Goal: Transaction & Acquisition: Purchase product/service

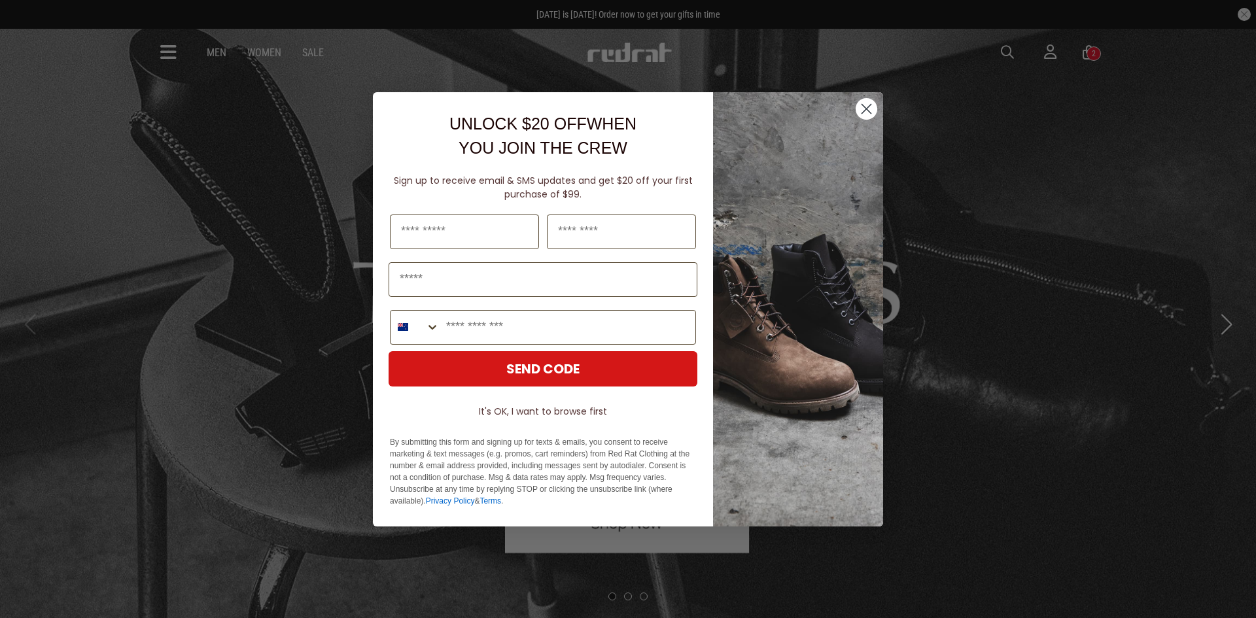
click at [865, 109] on circle "Close dialog" at bounding box center [867, 109] width 22 height 22
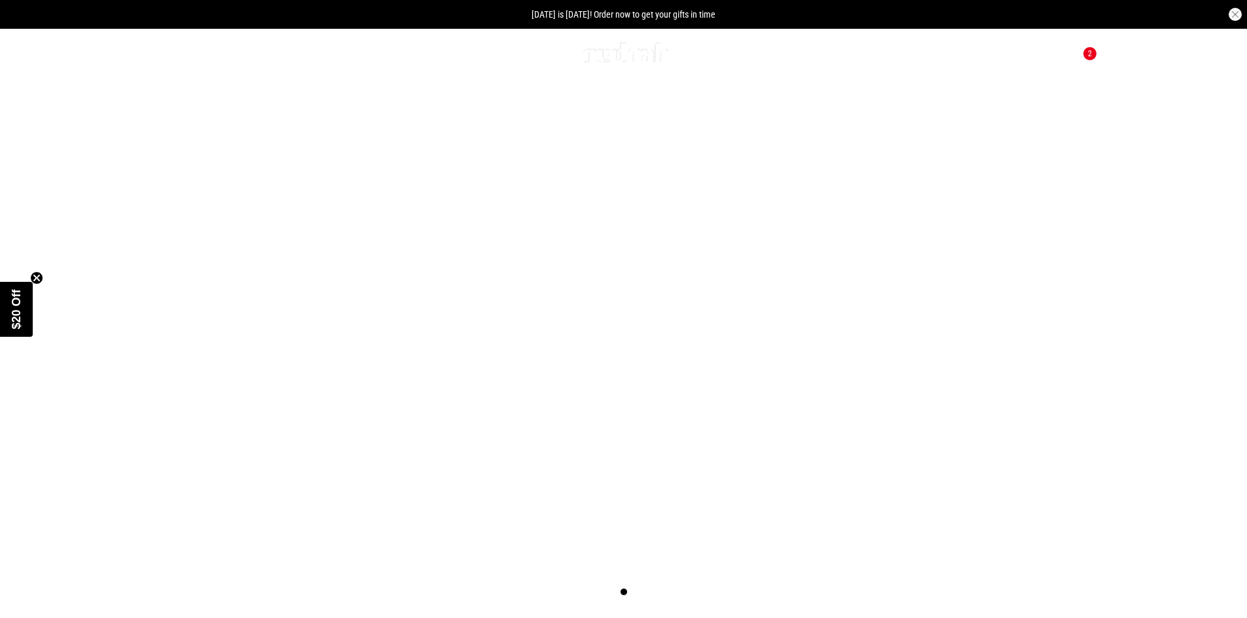
click at [304, 50] on link "Sale" at bounding box center [309, 52] width 22 height 12
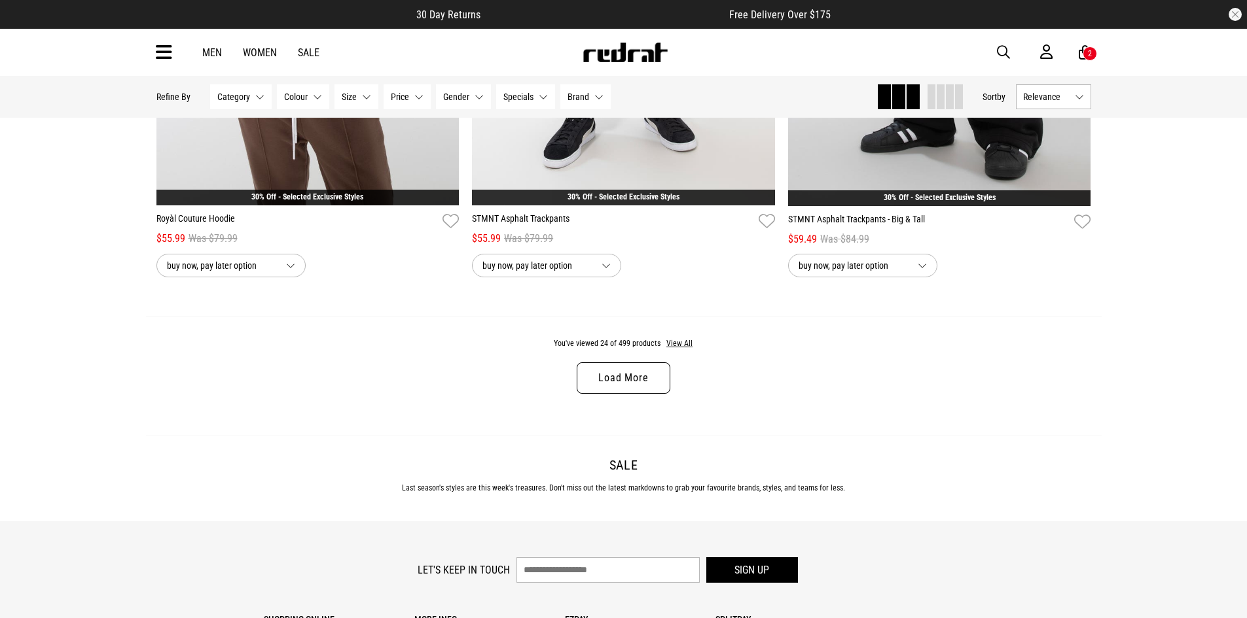
scroll to position [4188, 0]
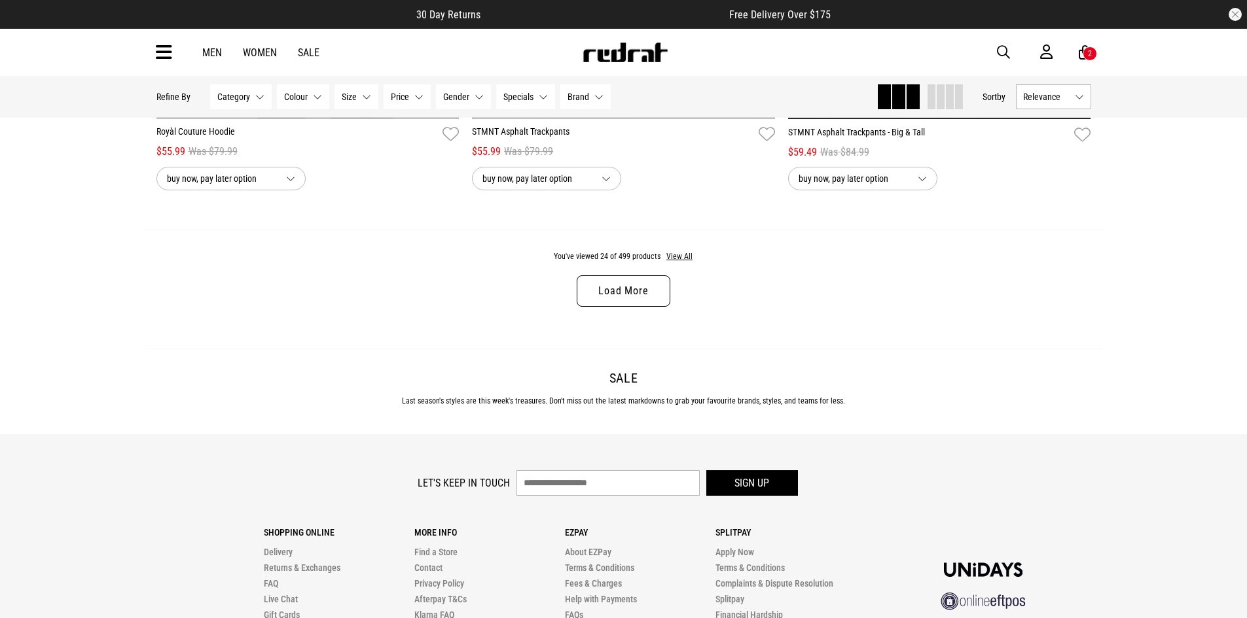
click at [655, 306] on link "Load More" at bounding box center [623, 290] width 93 height 31
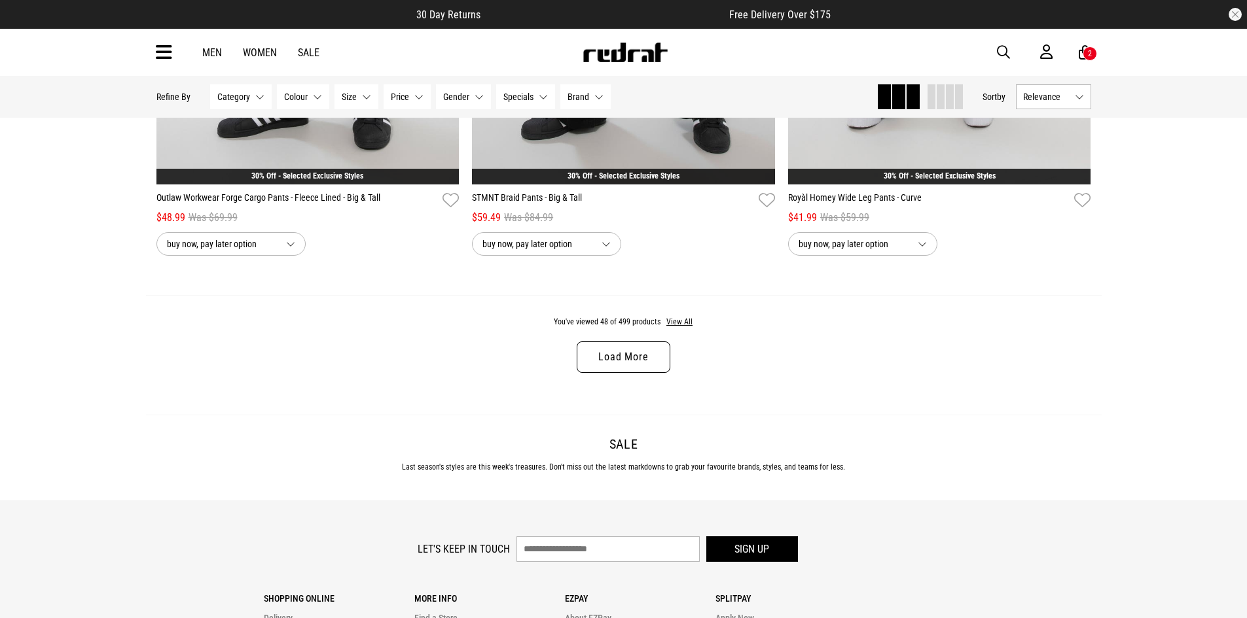
scroll to position [8311, 0]
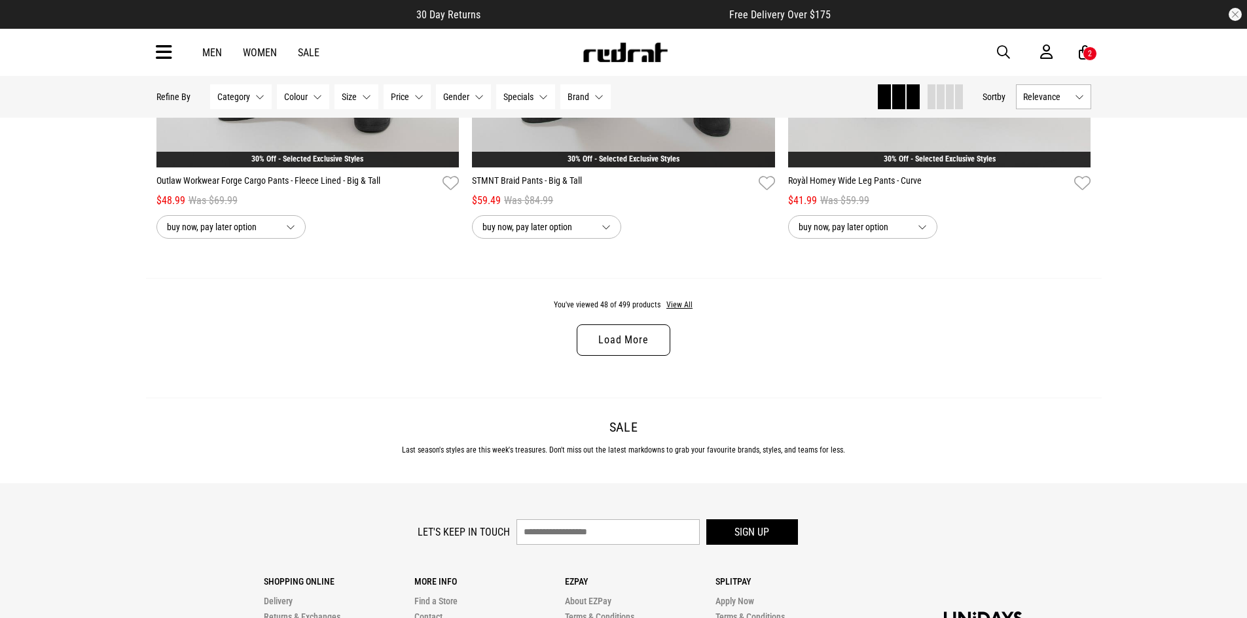
click at [611, 343] on link "Load More" at bounding box center [623, 340] width 93 height 31
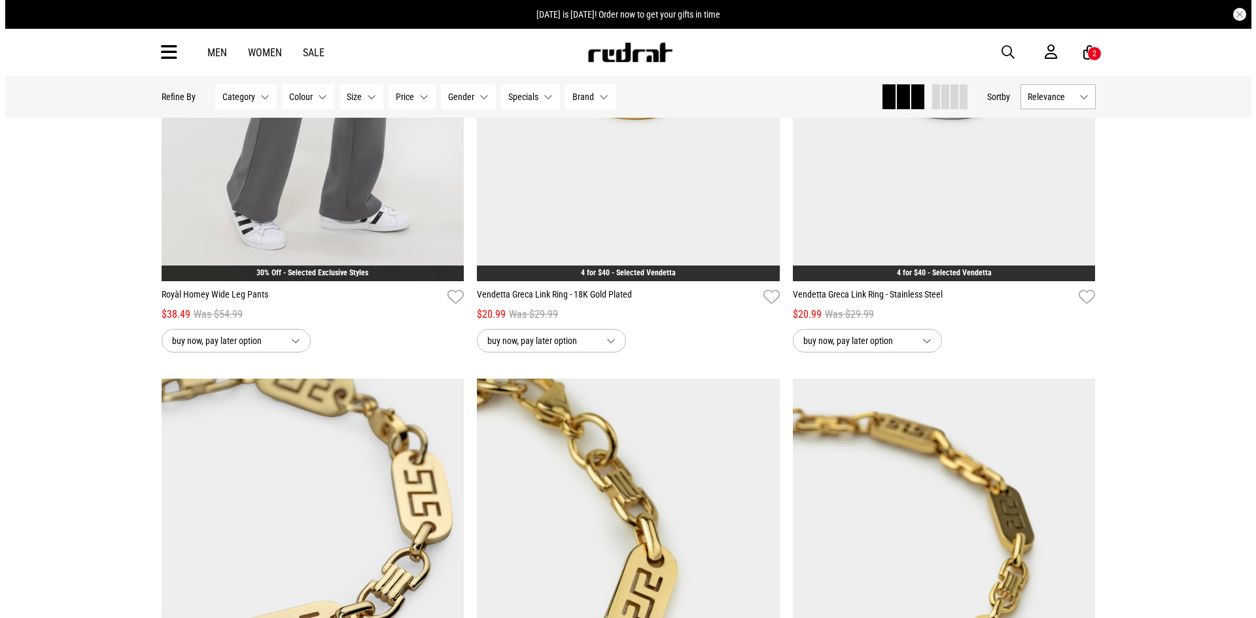
scroll to position [9554, 0]
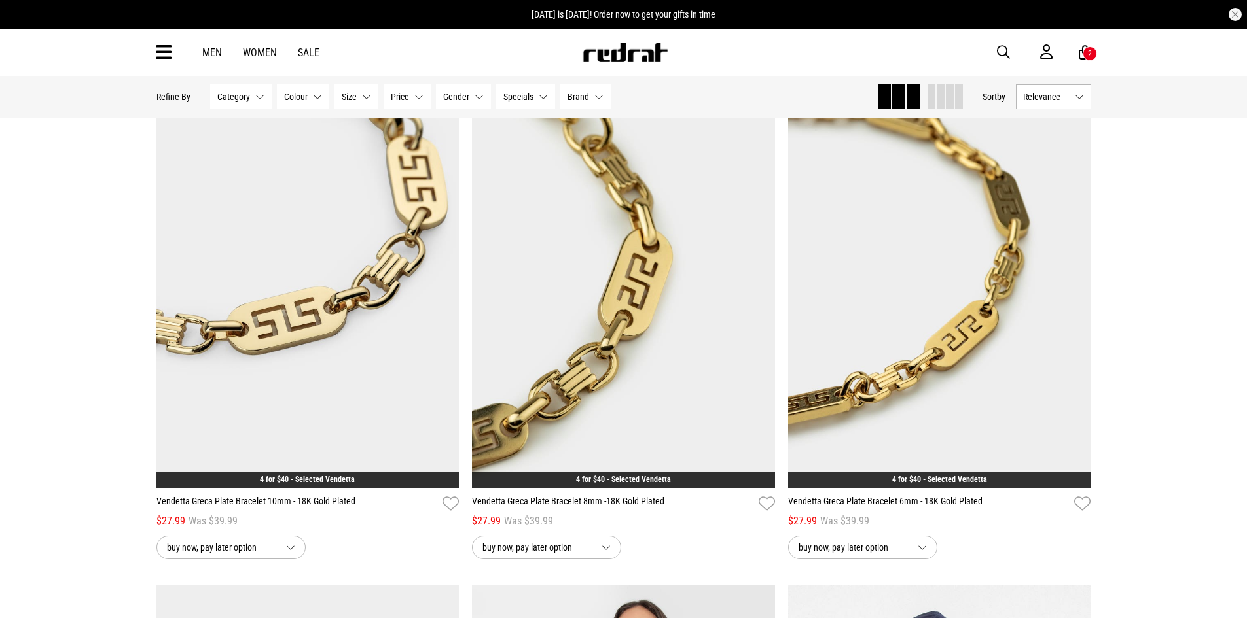
click at [1088, 49] on div "2" at bounding box center [1090, 53] width 4 height 9
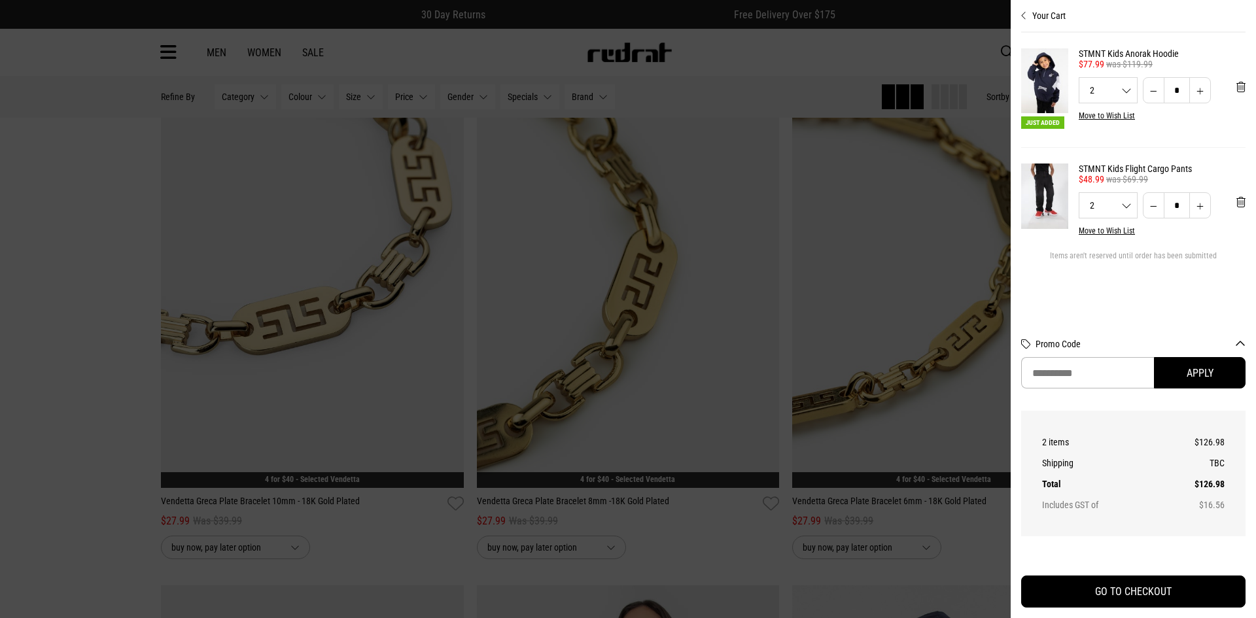
click at [1246, 207] on div "Your Cart Just Added STMNT Kids Anorak Hoodie 35% Off - Exclusive Jackets $77.9…" at bounding box center [1133, 309] width 245 height 618
click at [1243, 89] on span "'Remove from cart" at bounding box center [1241, 87] width 9 height 12
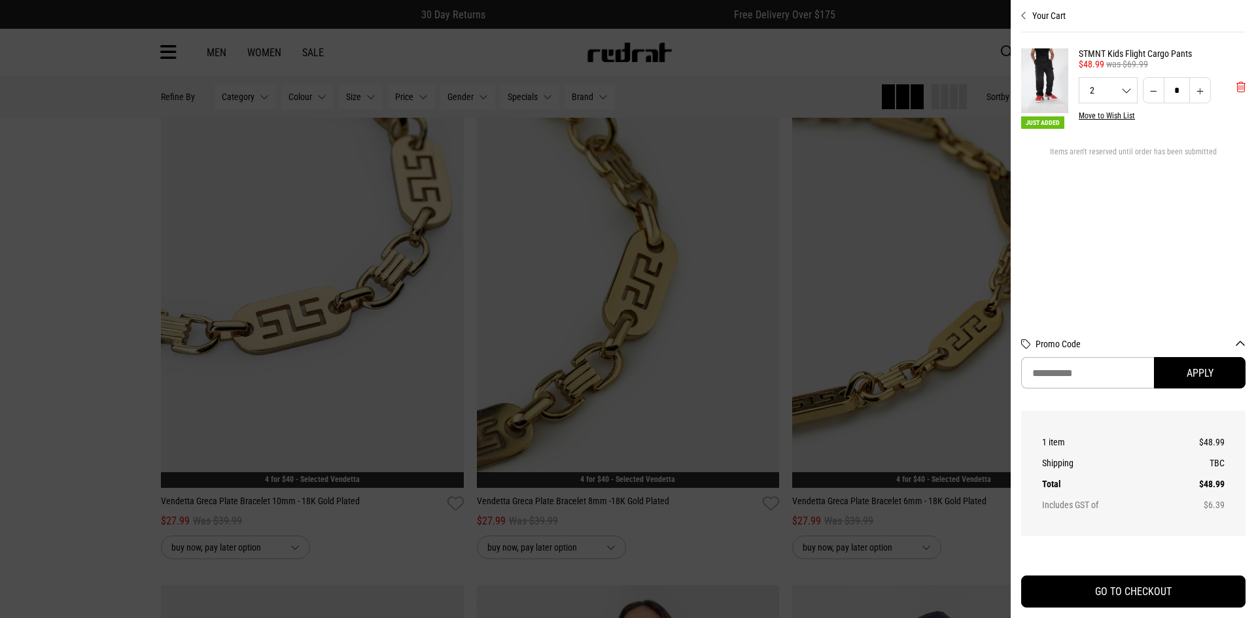
click at [1241, 87] on span "'Remove from cart" at bounding box center [1241, 87] width 9 height 12
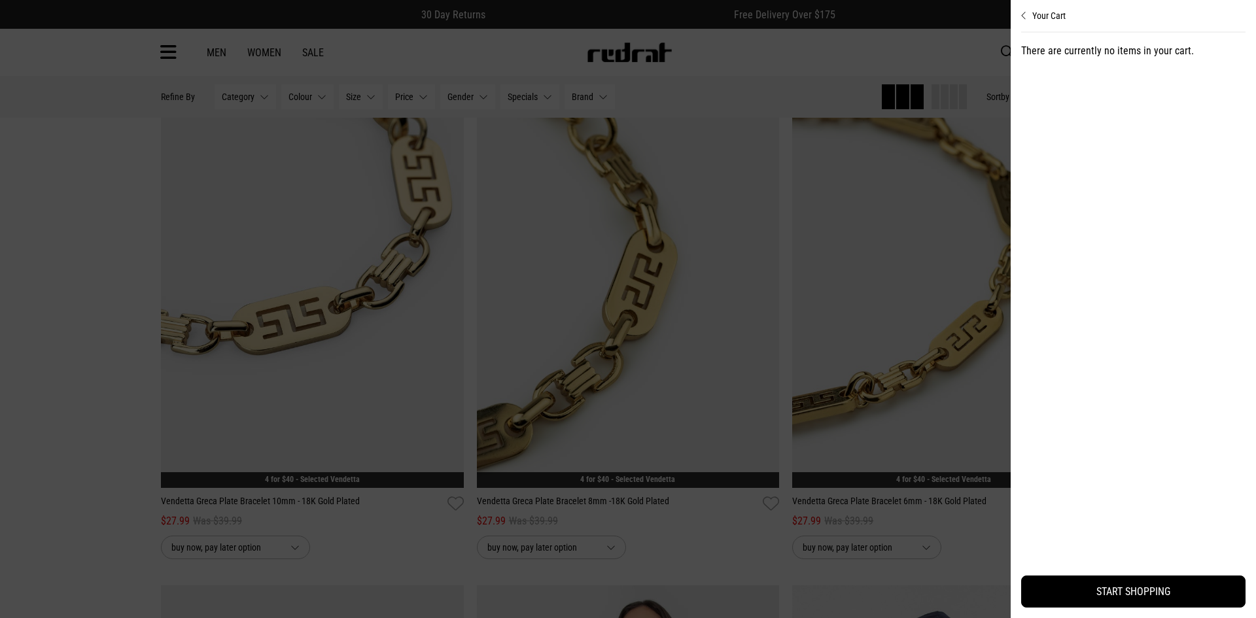
click at [732, 73] on div at bounding box center [628, 309] width 1256 height 618
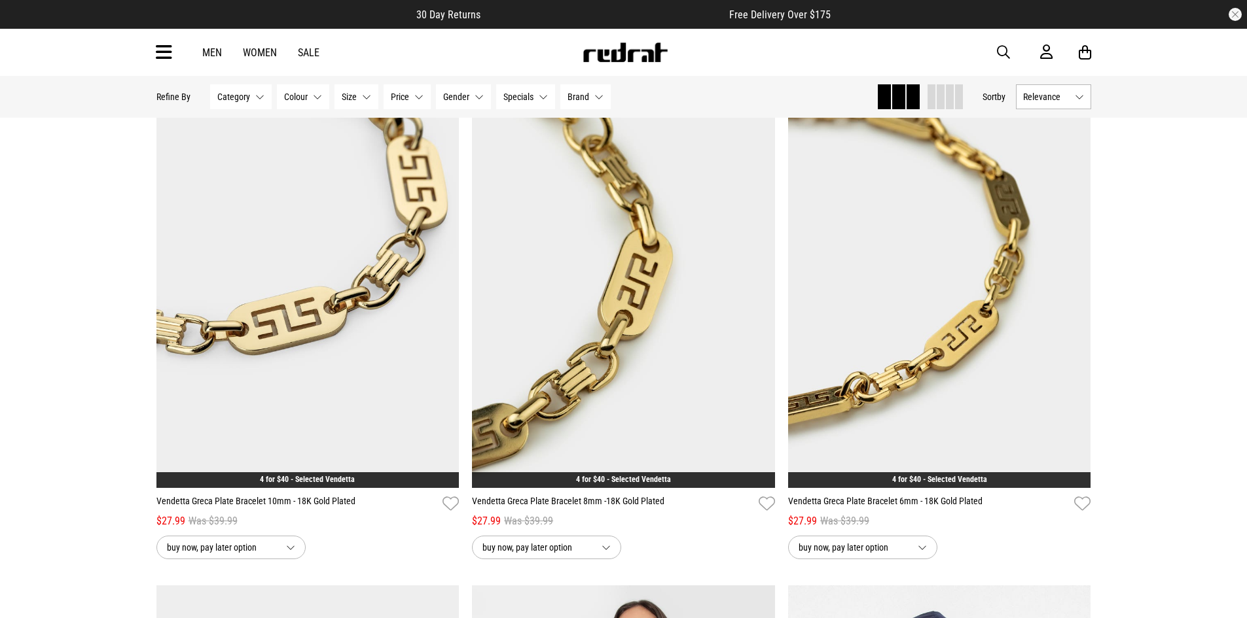
click at [1001, 53] on span "button" at bounding box center [1003, 52] width 13 height 16
type input "****"
click at [762, 41] on button "submit" at bounding box center [773, 52] width 23 height 23
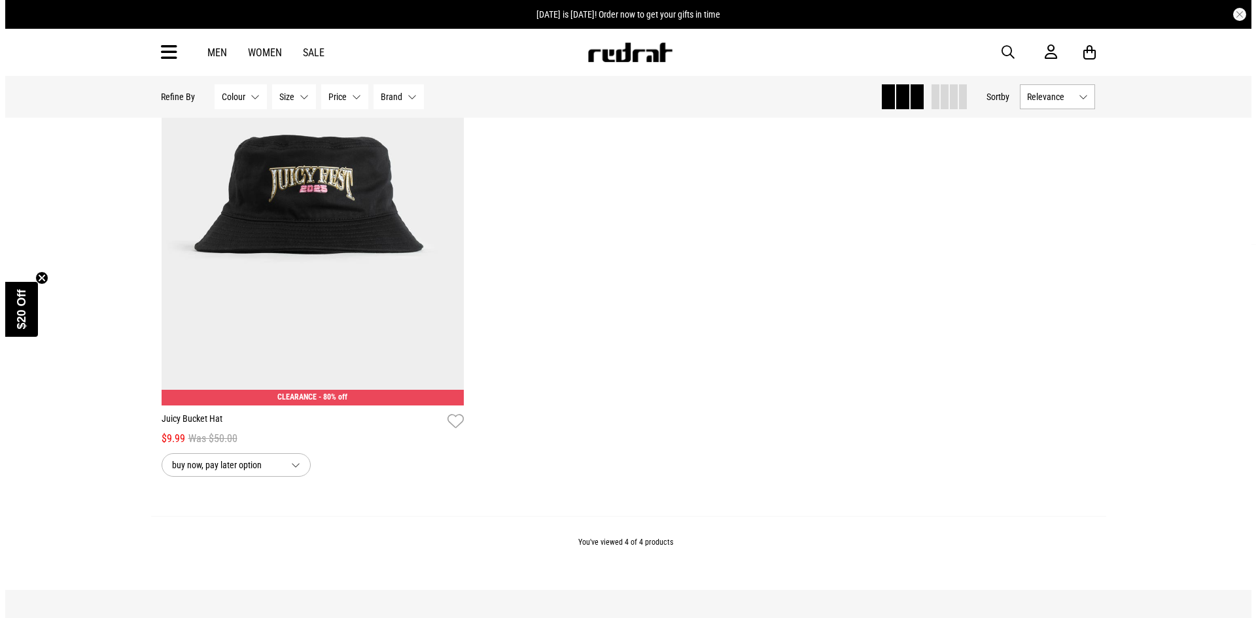
scroll to position [654, 0]
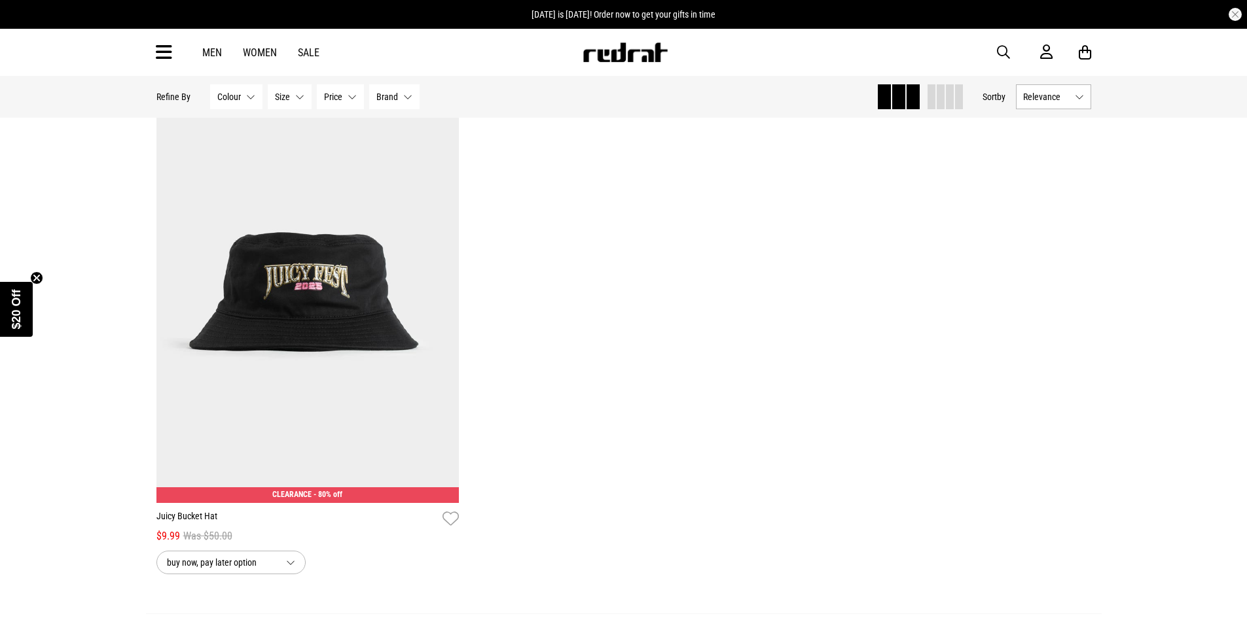
click at [1004, 47] on span "button" at bounding box center [1003, 52] width 13 height 16
click at [672, 56] on input "search" at bounding box center [589, 52] width 393 height 26
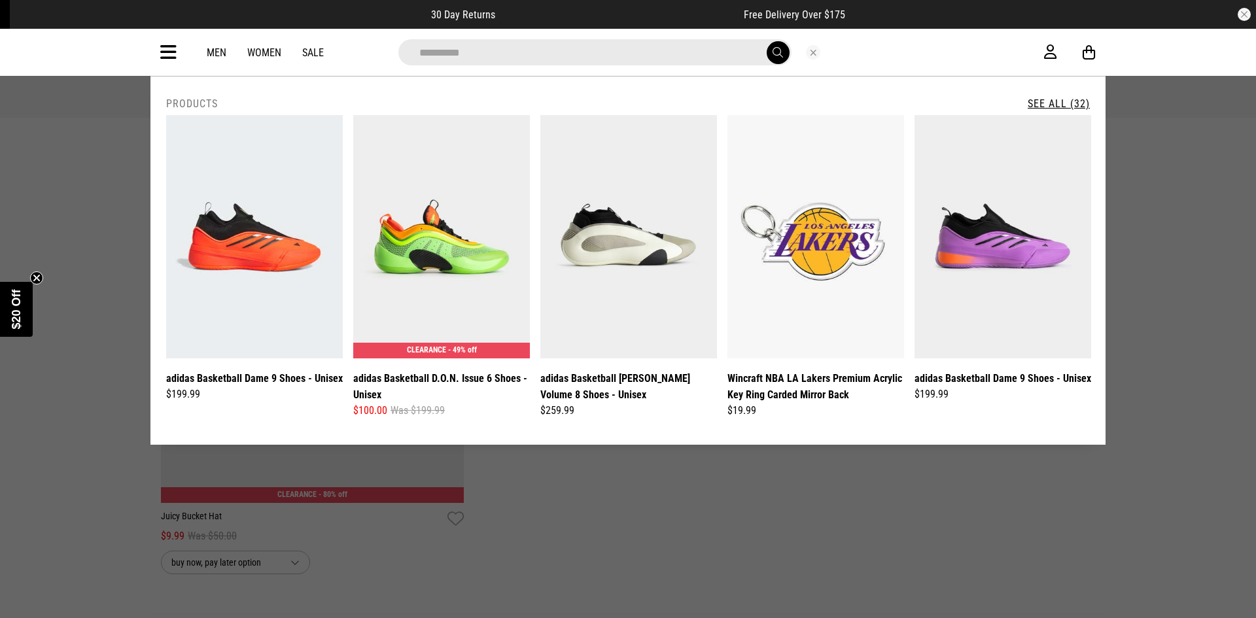
type input "**********"
click at [767, 41] on button "submit" at bounding box center [778, 52] width 23 height 23
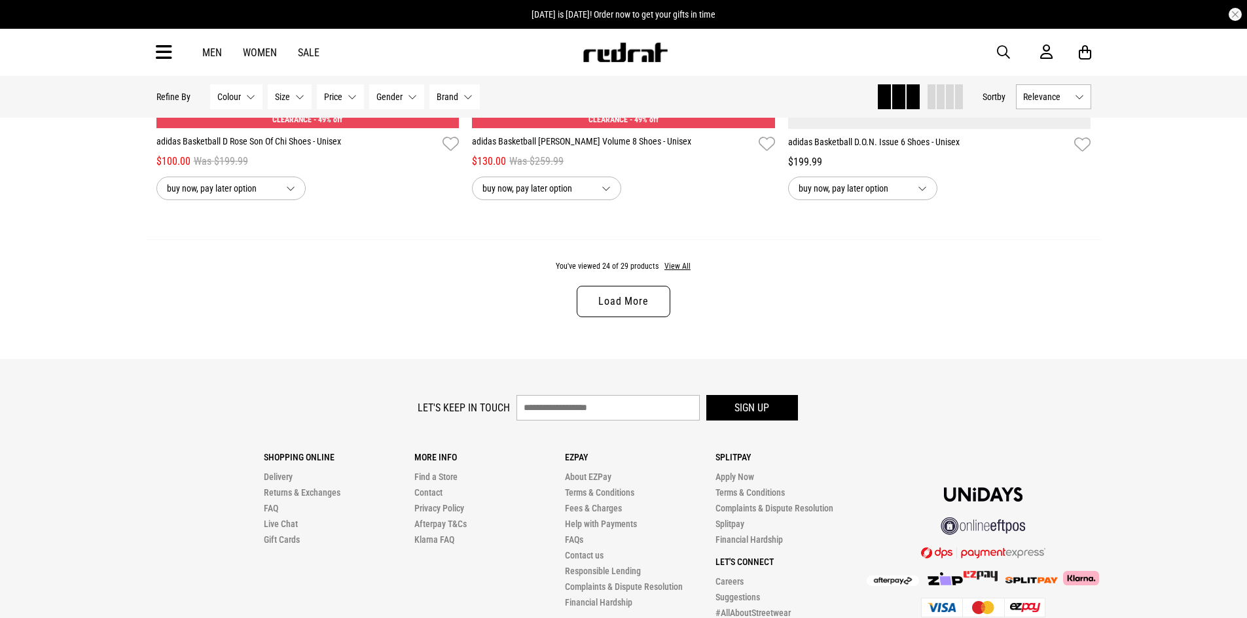
scroll to position [4267, 0]
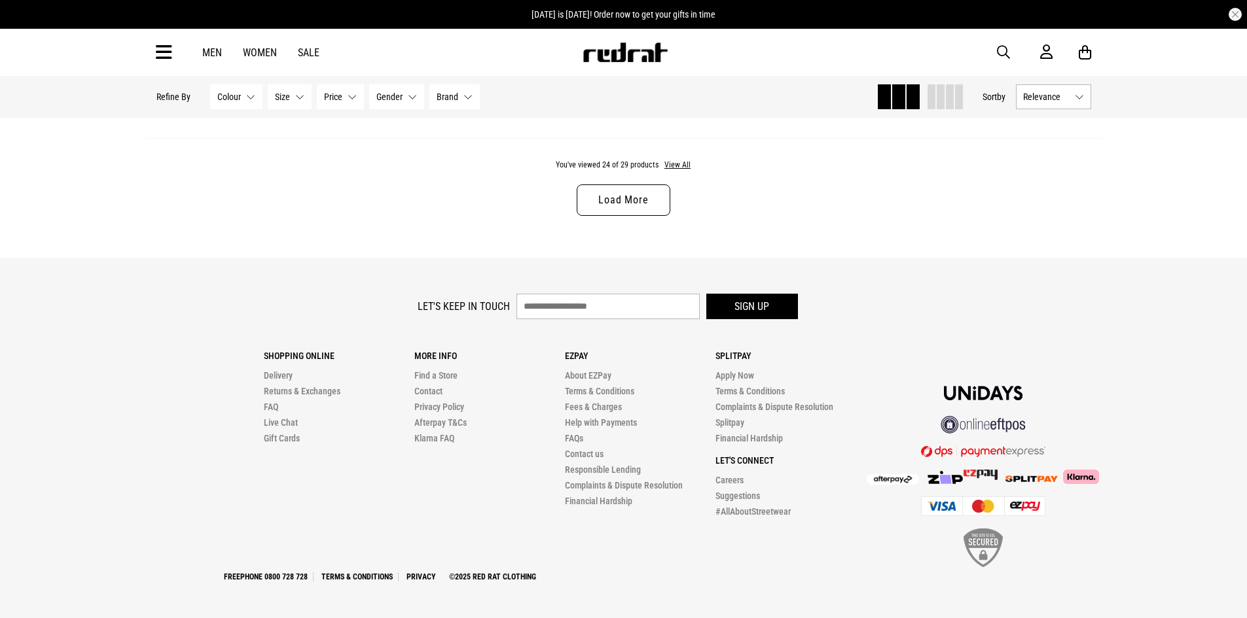
click at [642, 206] on link "Load More" at bounding box center [623, 200] width 93 height 31
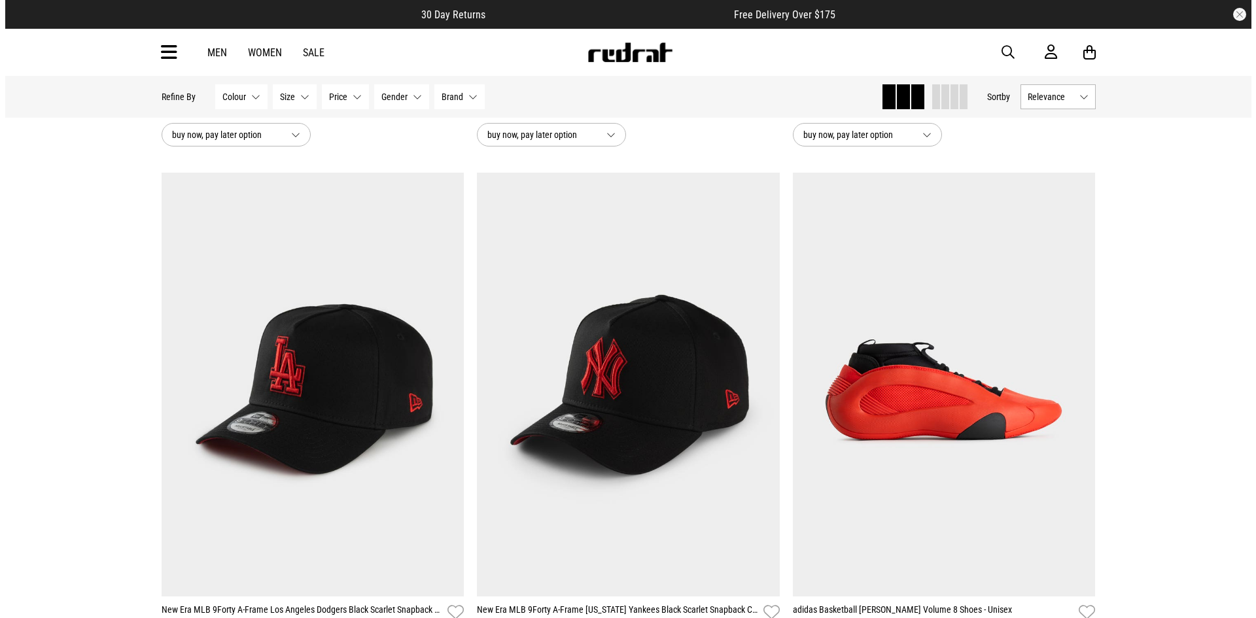
scroll to position [4348, 0]
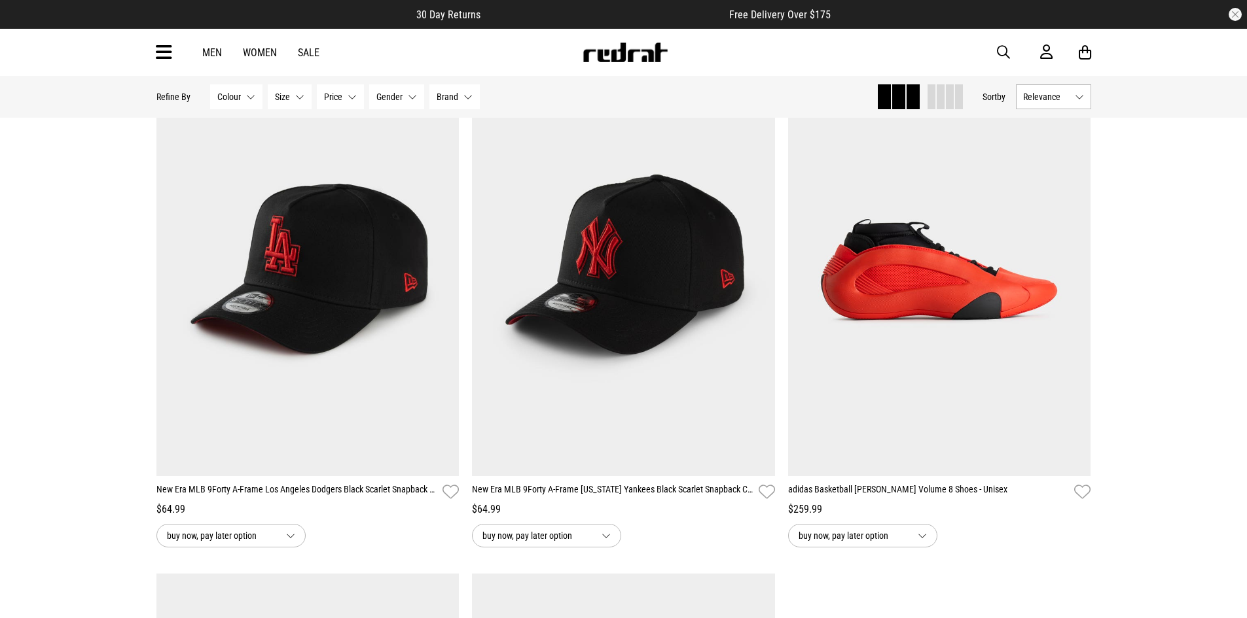
click at [164, 50] on icon at bounding box center [164, 53] width 16 height 22
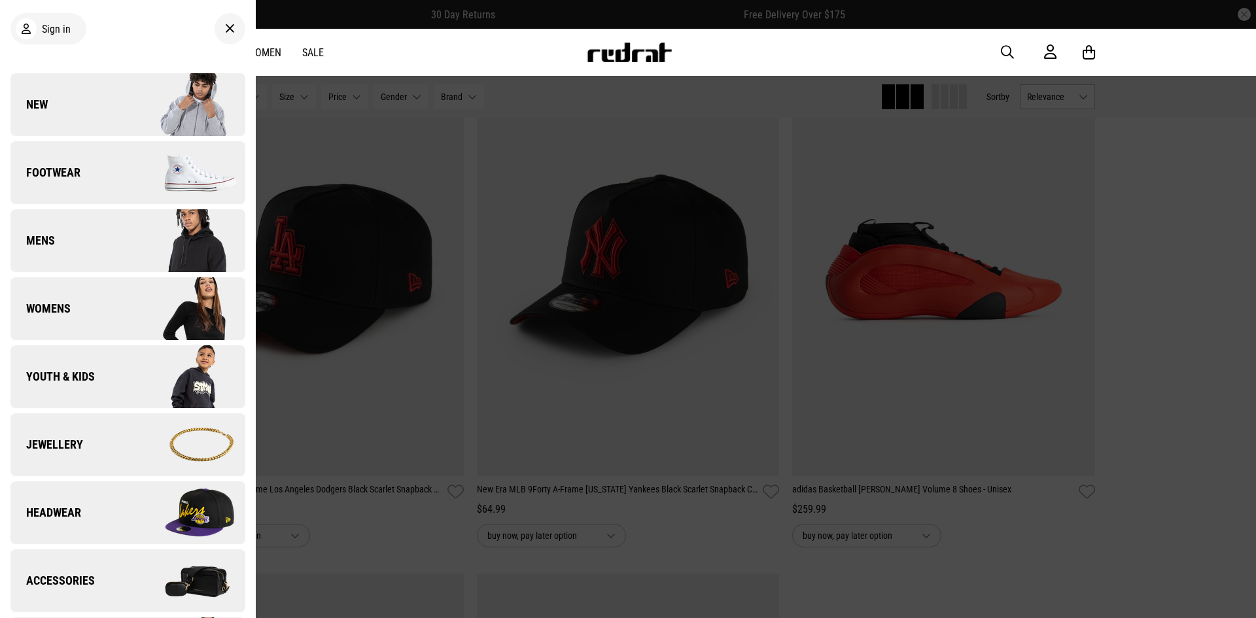
click at [130, 508] on img at bounding box center [186, 512] width 117 height 65
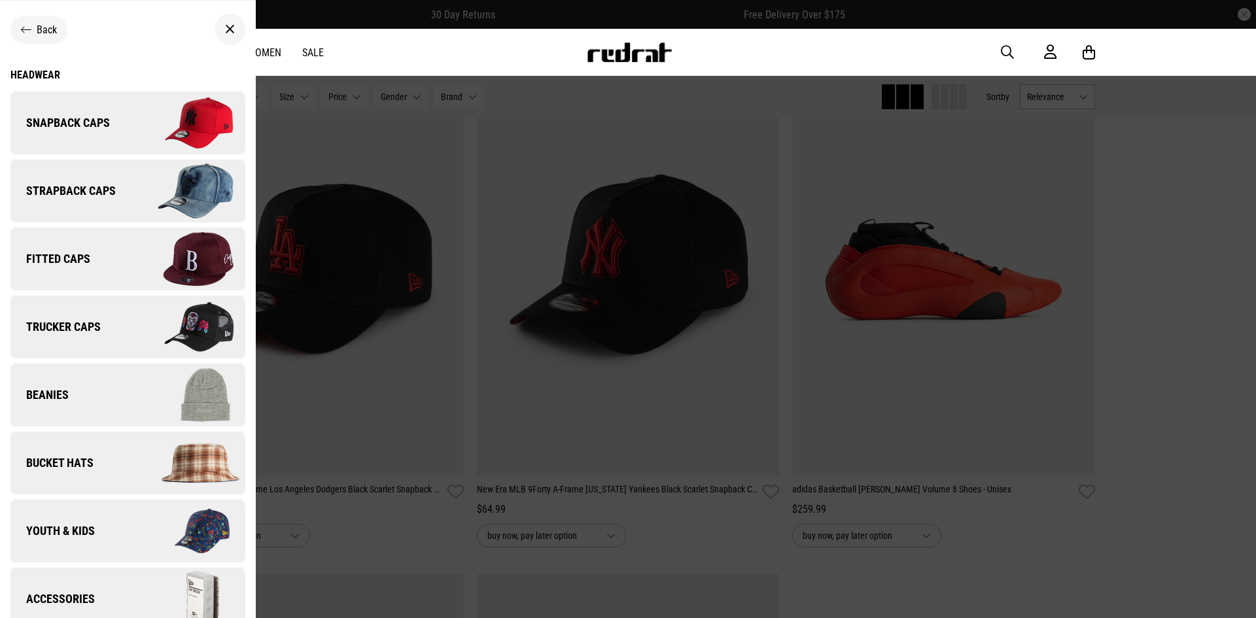
click at [101, 116] on span "Snapback Caps" at bounding box center [59, 123] width 99 height 16
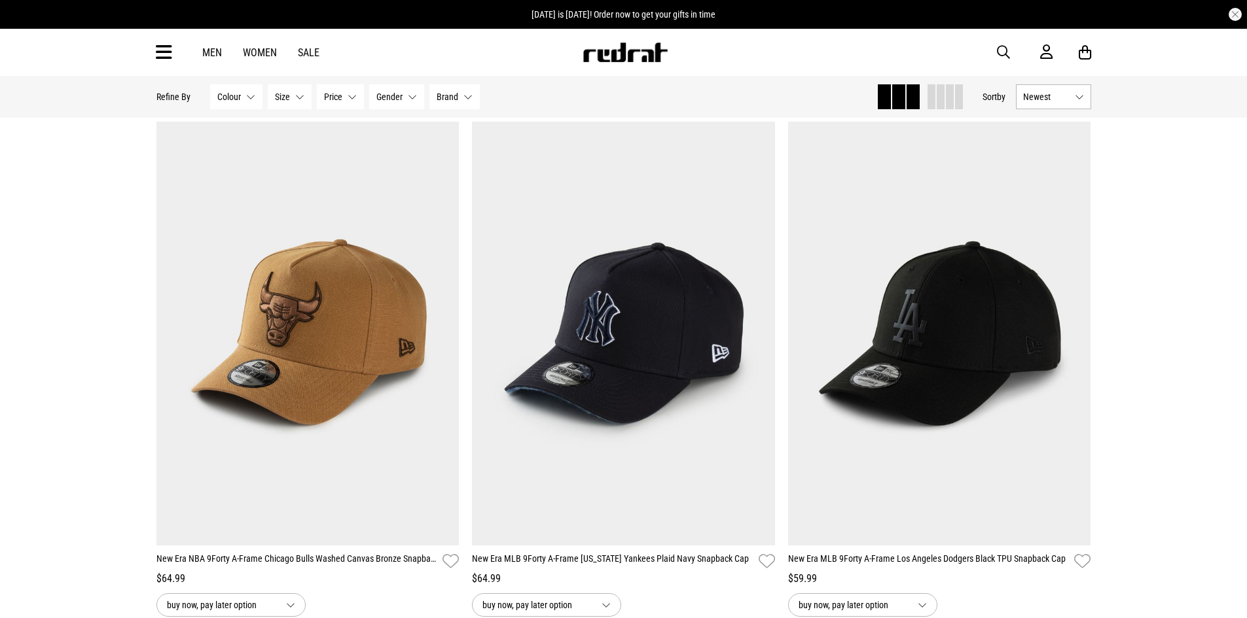
scroll to position [1636, 0]
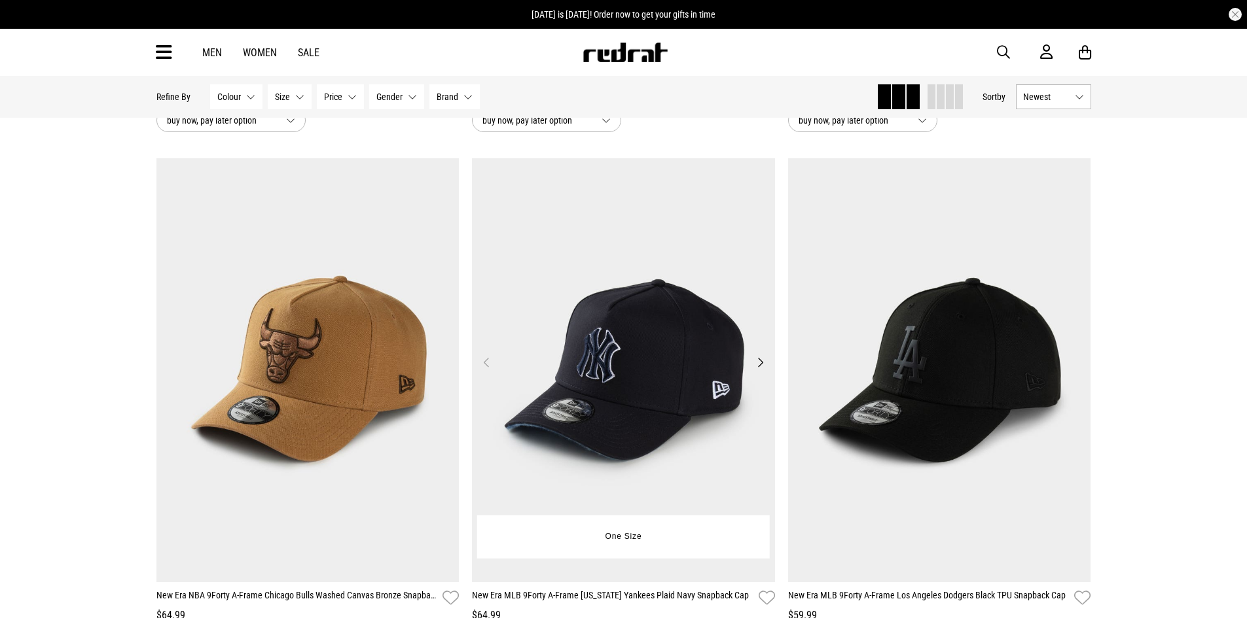
click at [756, 362] on button "Next" at bounding box center [760, 363] width 16 height 16
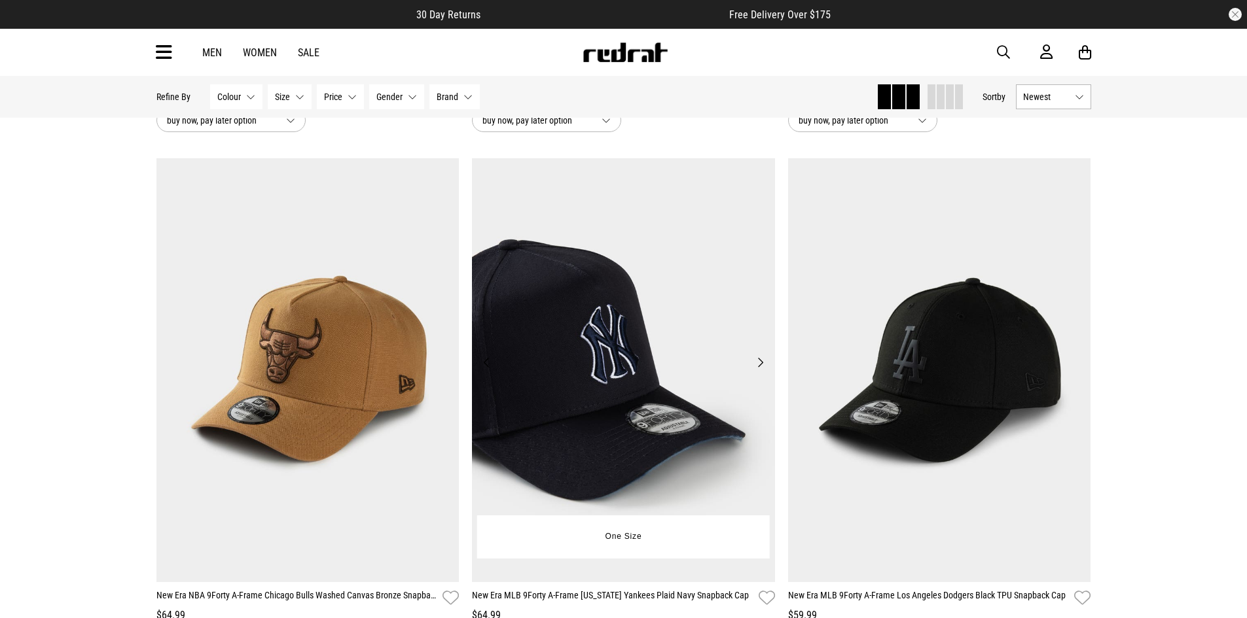
click at [756, 362] on button "Next" at bounding box center [760, 363] width 16 height 16
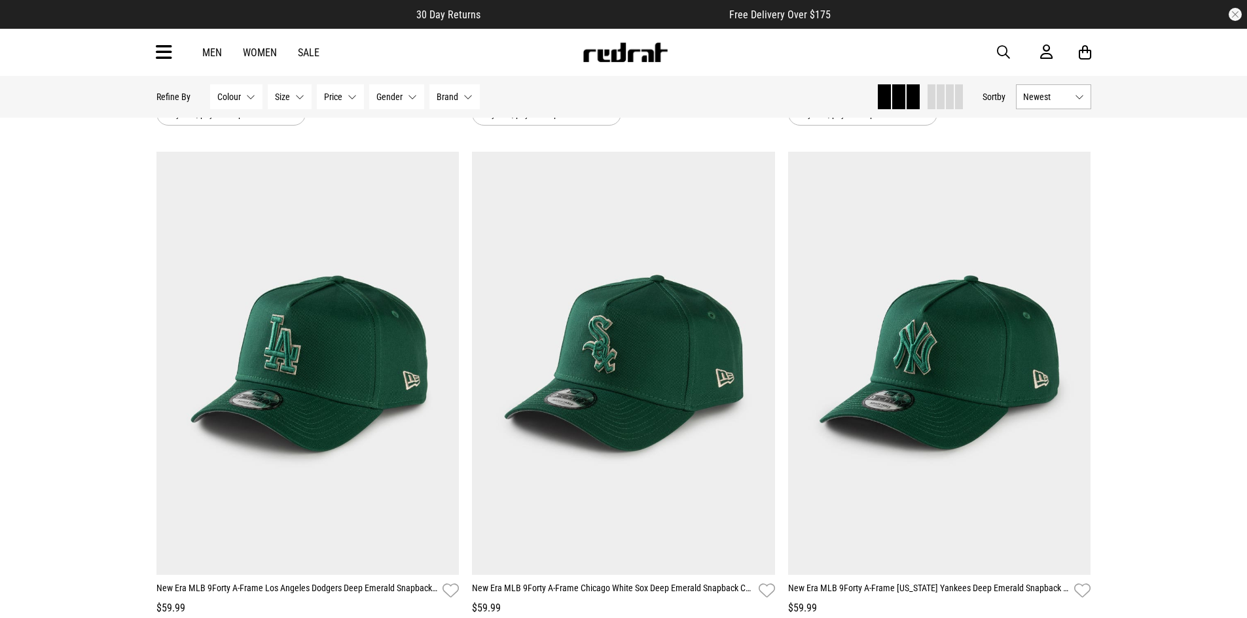
scroll to position [3926, 0]
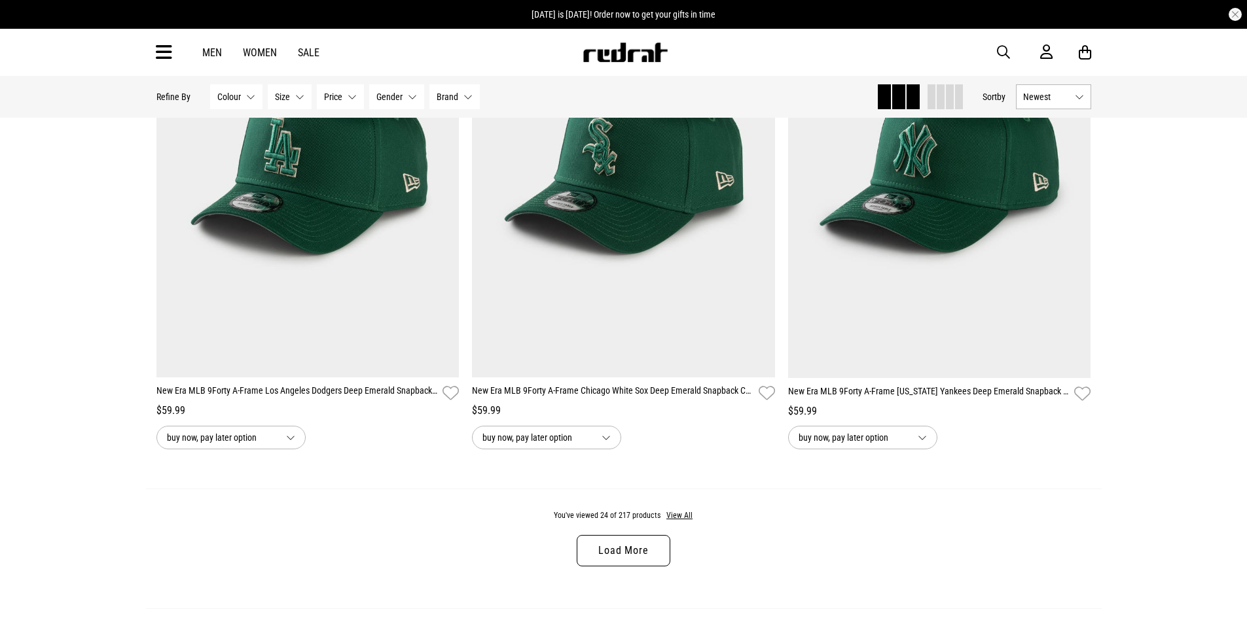
click at [629, 553] on link "Load More" at bounding box center [623, 550] width 93 height 31
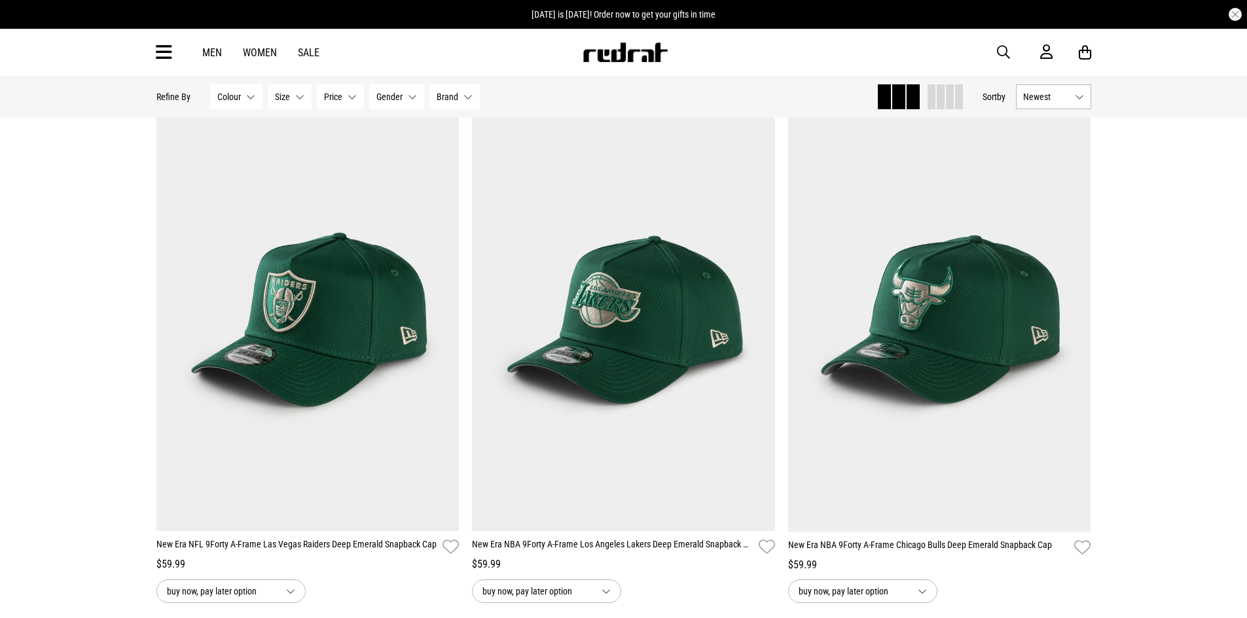
scroll to position [4319, 0]
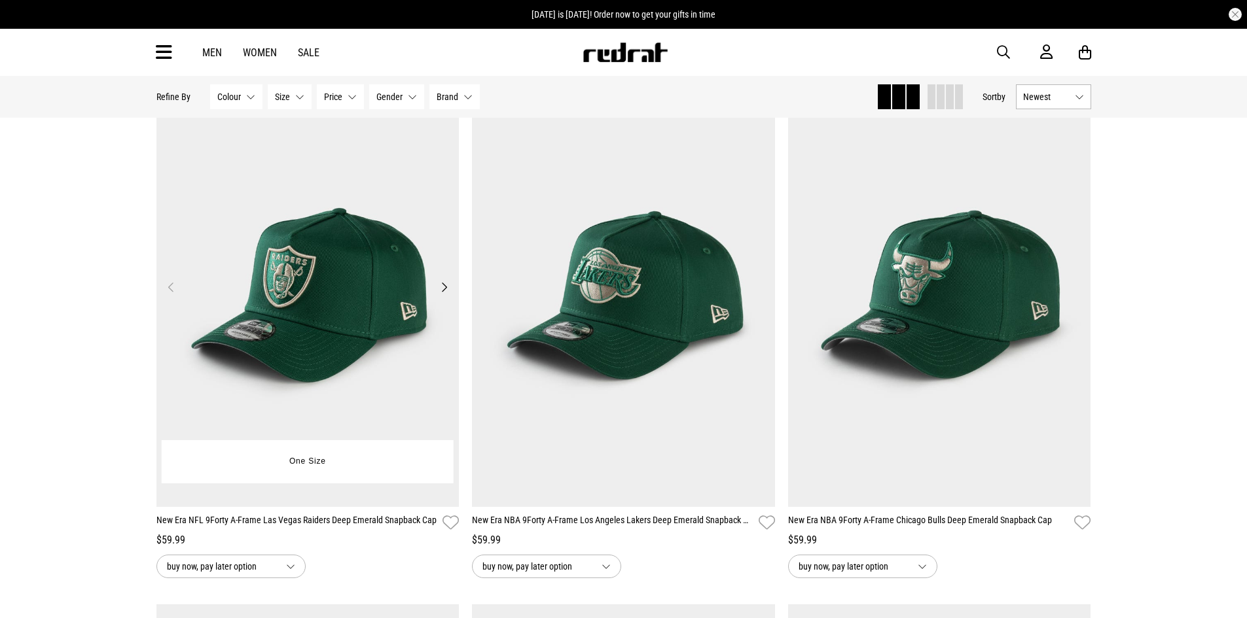
click at [448, 294] on button "Next" at bounding box center [444, 287] width 16 height 16
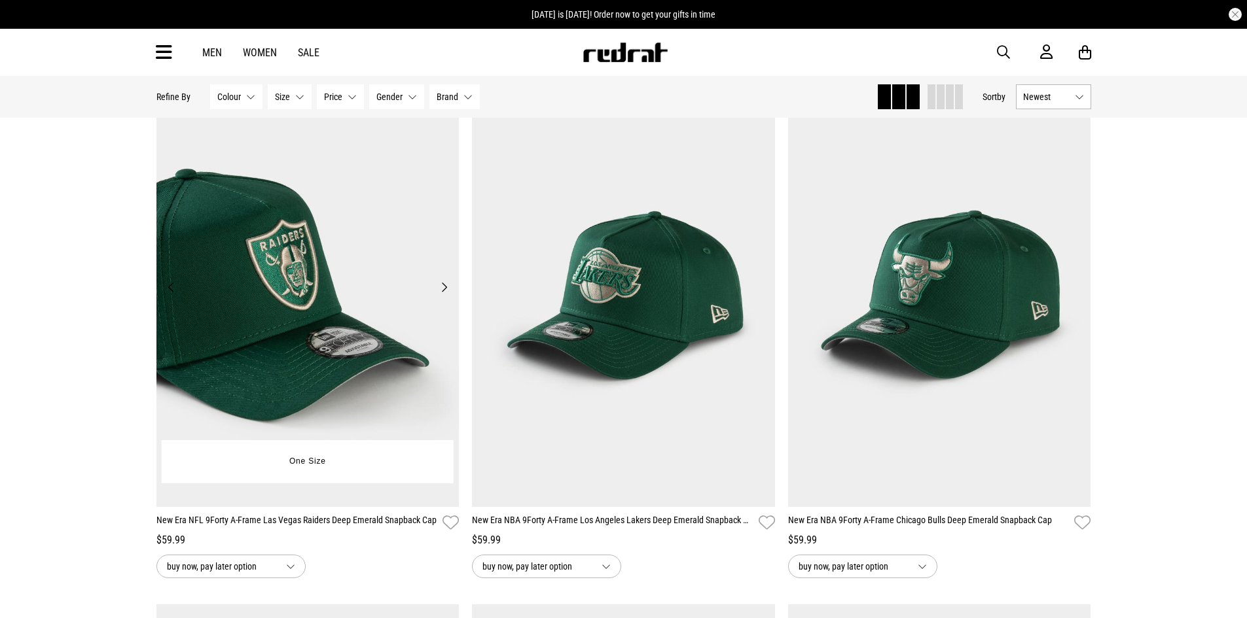
click at [448, 293] on button "Next" at bounding box center [444, 287] width 16 height 16
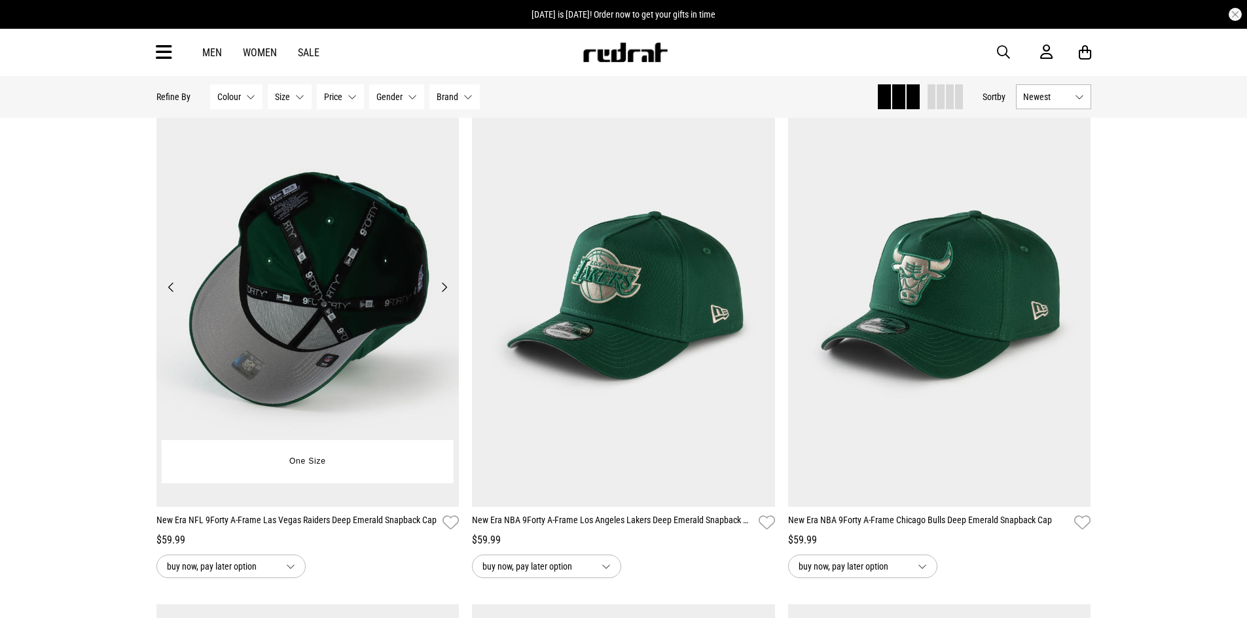
click at [448, 293] on button "Next" at bounding box center [444, 287] width 16 height 16
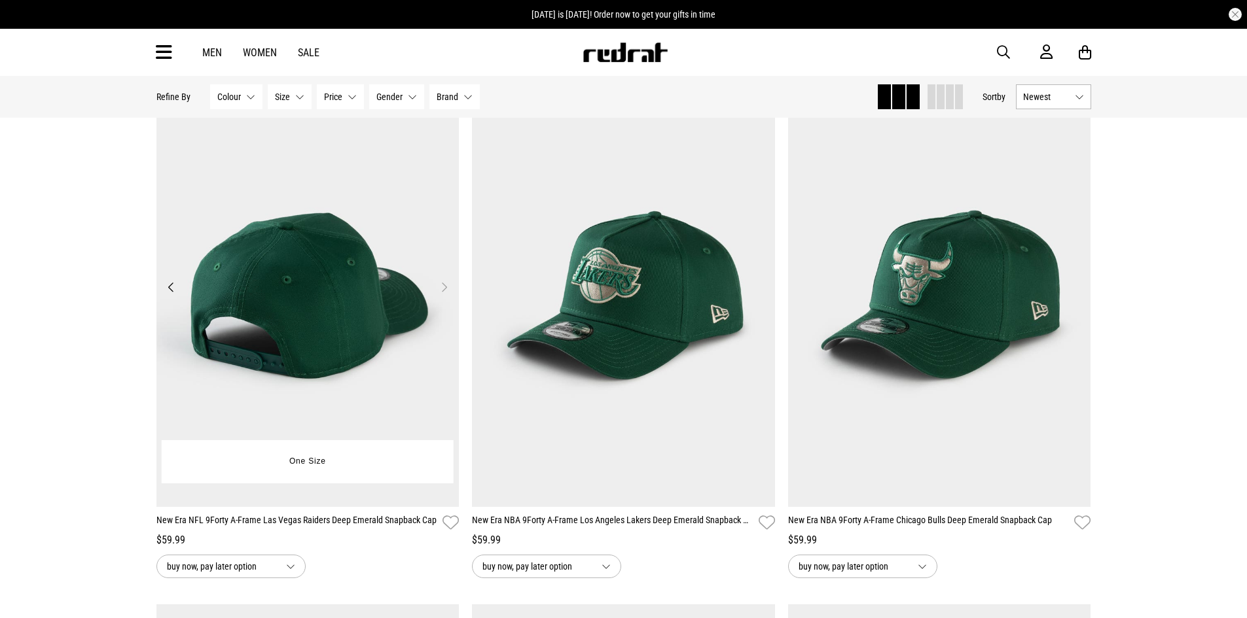
click at [448, 293] on button "Next" at bounding box center [444, 287] width 16 height 16
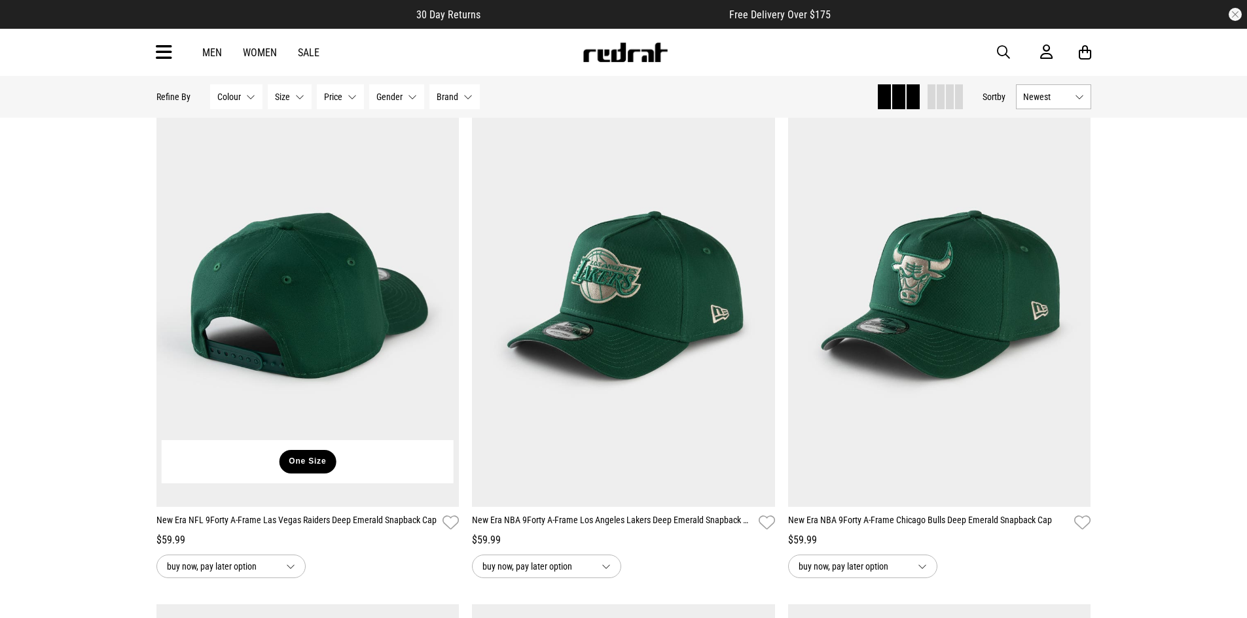
click at [290, 464] on button "One Size" at bounding box center [307, 462] width 57 height 24
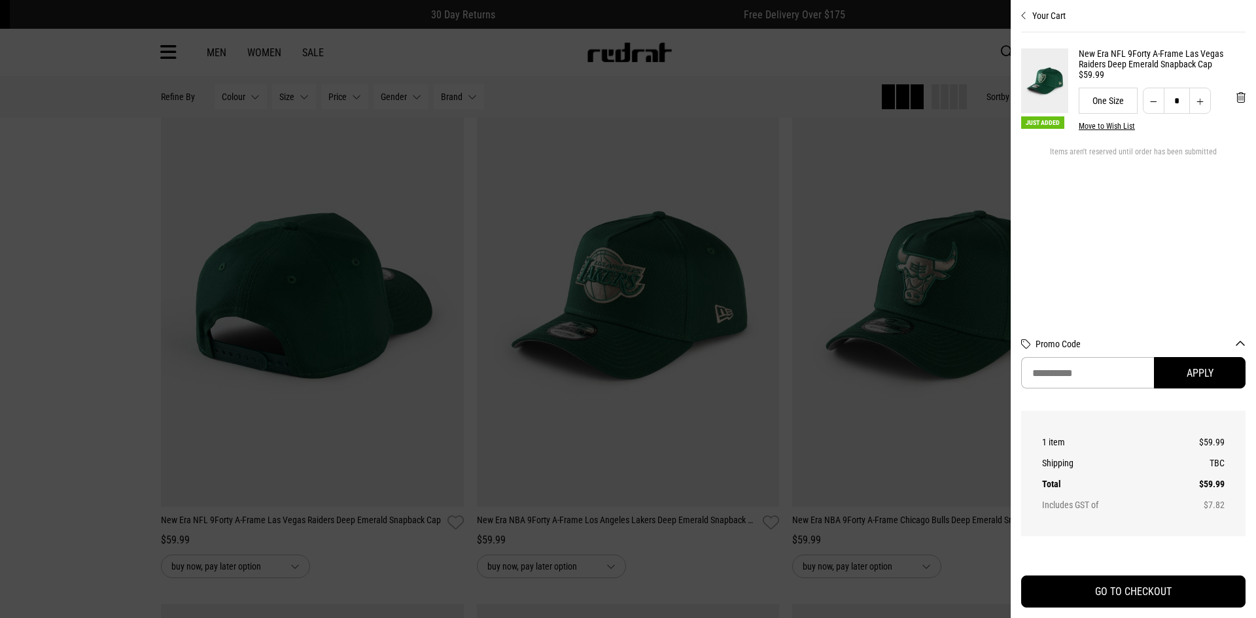
click at [830, 311] on div at bounding box center [628, 309] width 1256 height 618
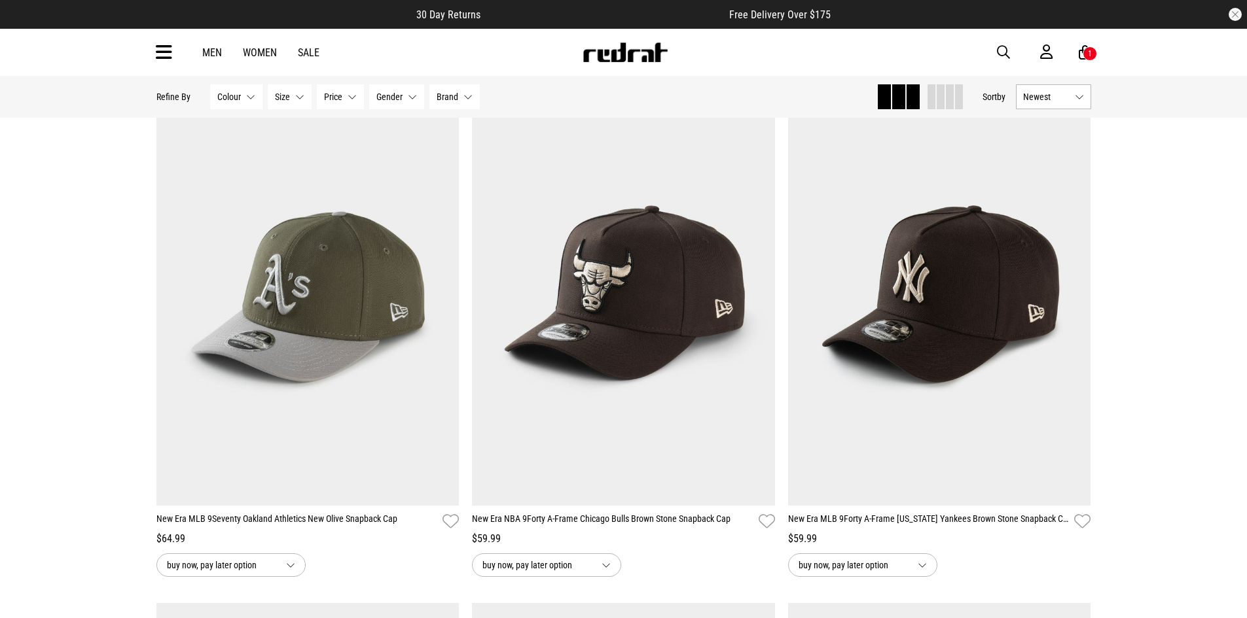
scroll to position [6348, 0]
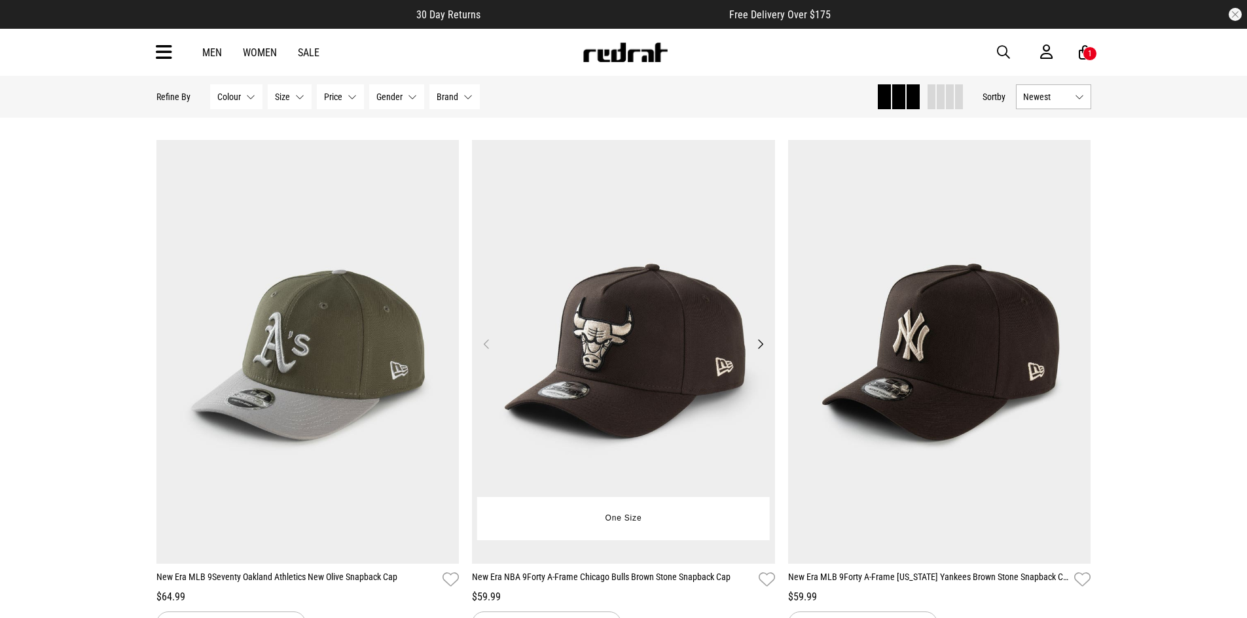
click at [758, 352] on button "Next" at bounding box center [760, 344] width 16 height 16
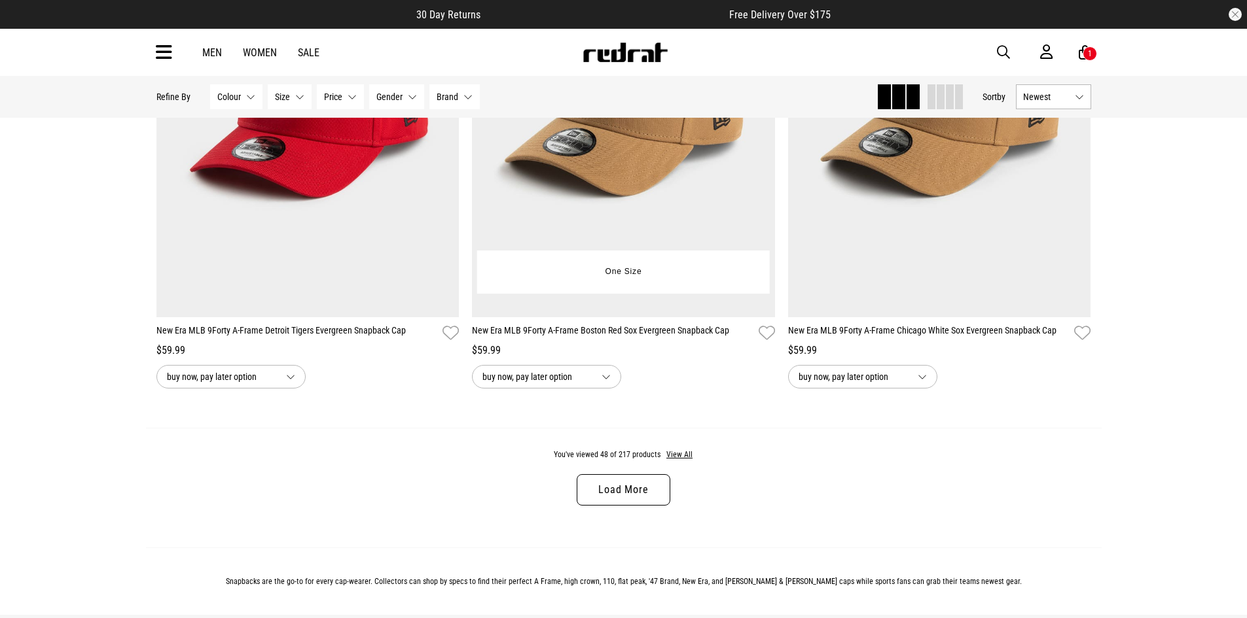
scroll to position [8442, 0]
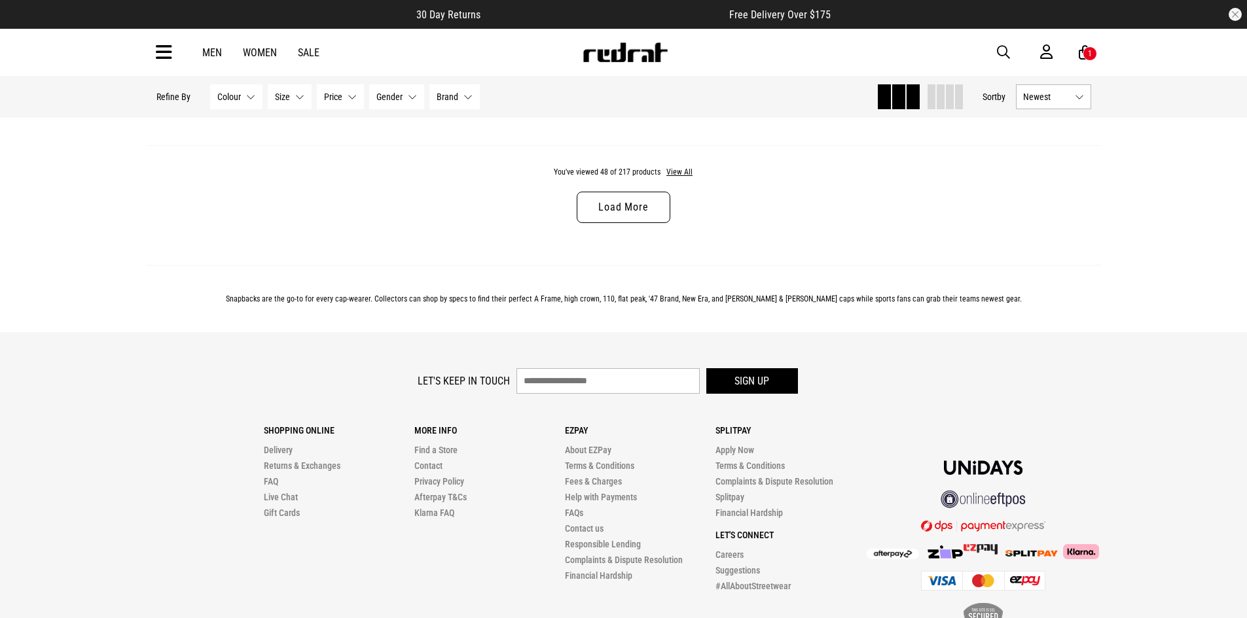
click at [639, 214] on link "Load More" at bounding box center [623, 207] width 93 height 31
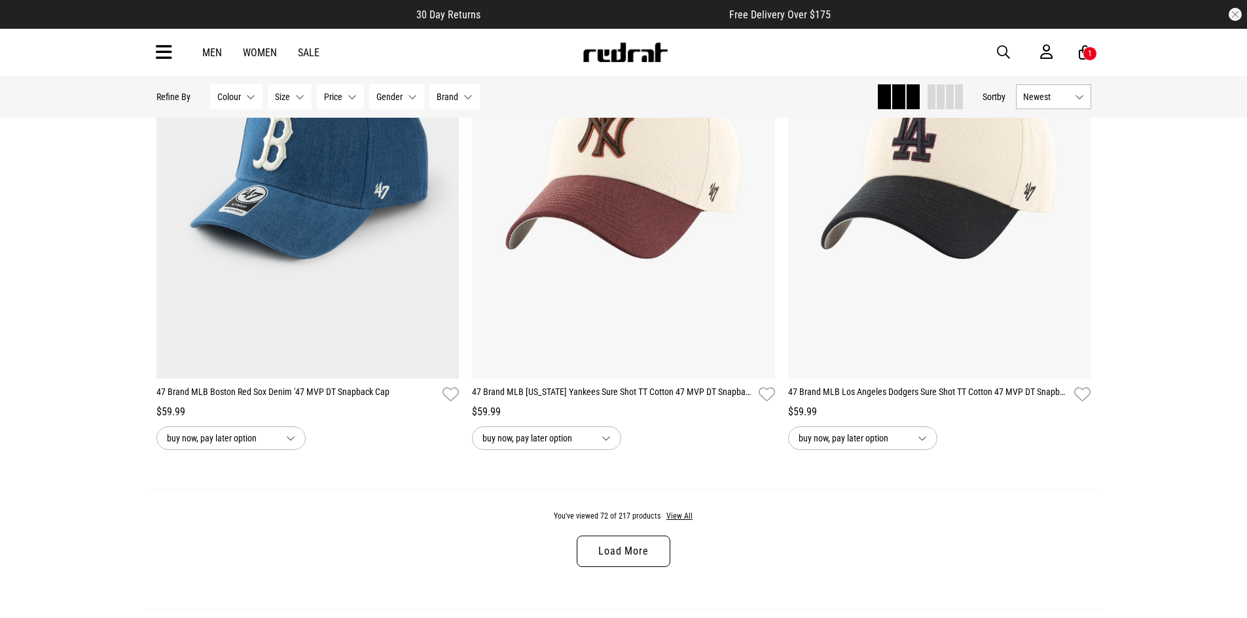
scroll to position [12303, 0]
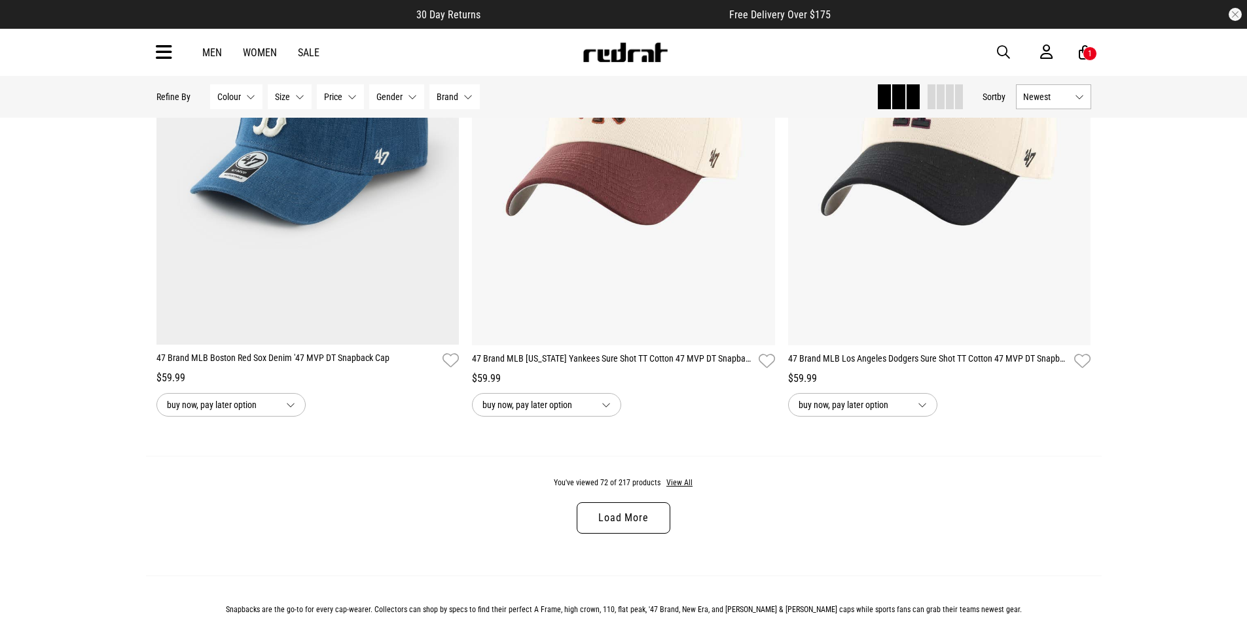
click at [631, 534] on link "Load More" at bounding box center [623, 518] width 93 height 31
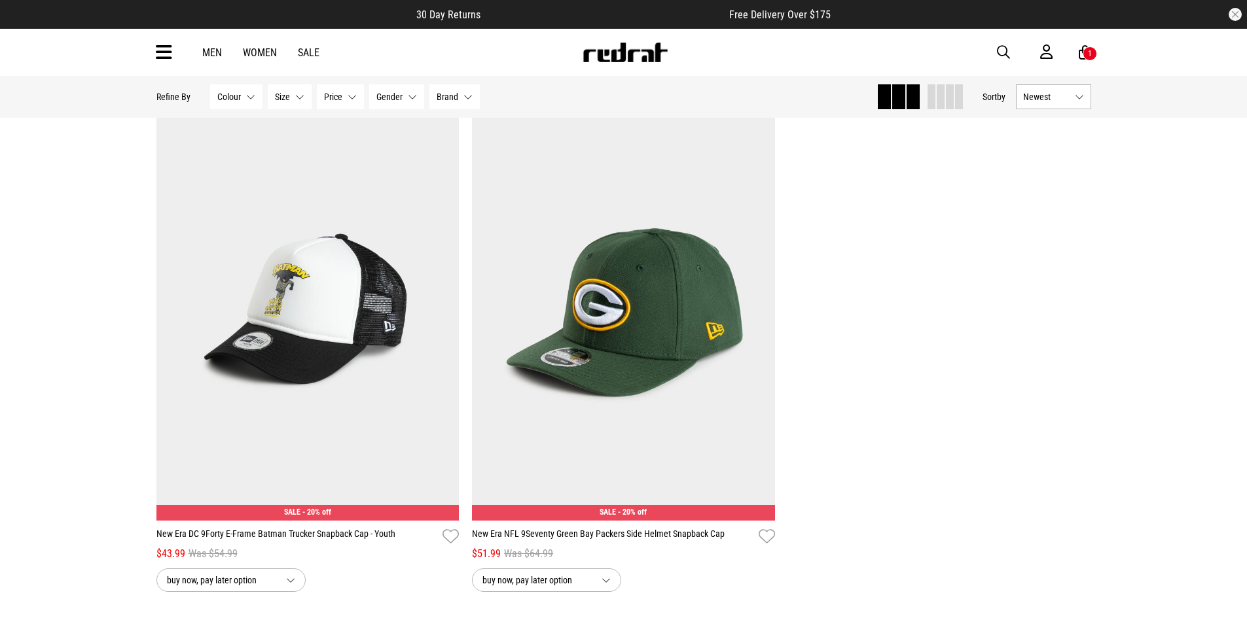
scroll to position [16491, 0]
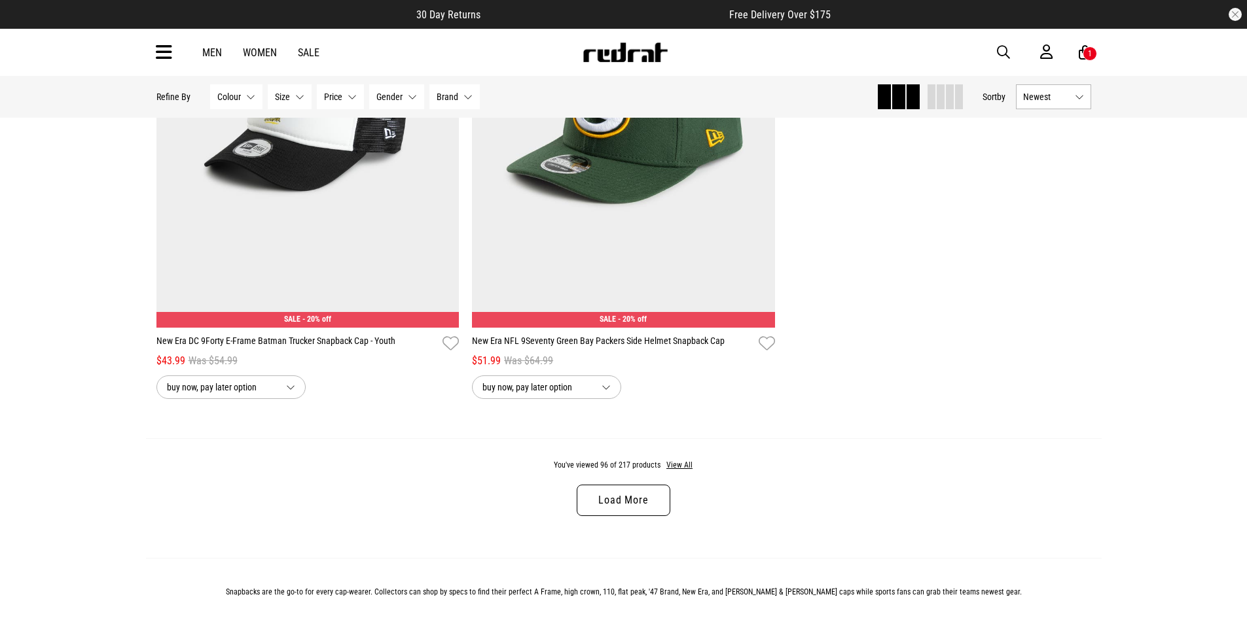
click at [631, 516] on link "Load More" at bounding box center [623, 500] width 93 height 31
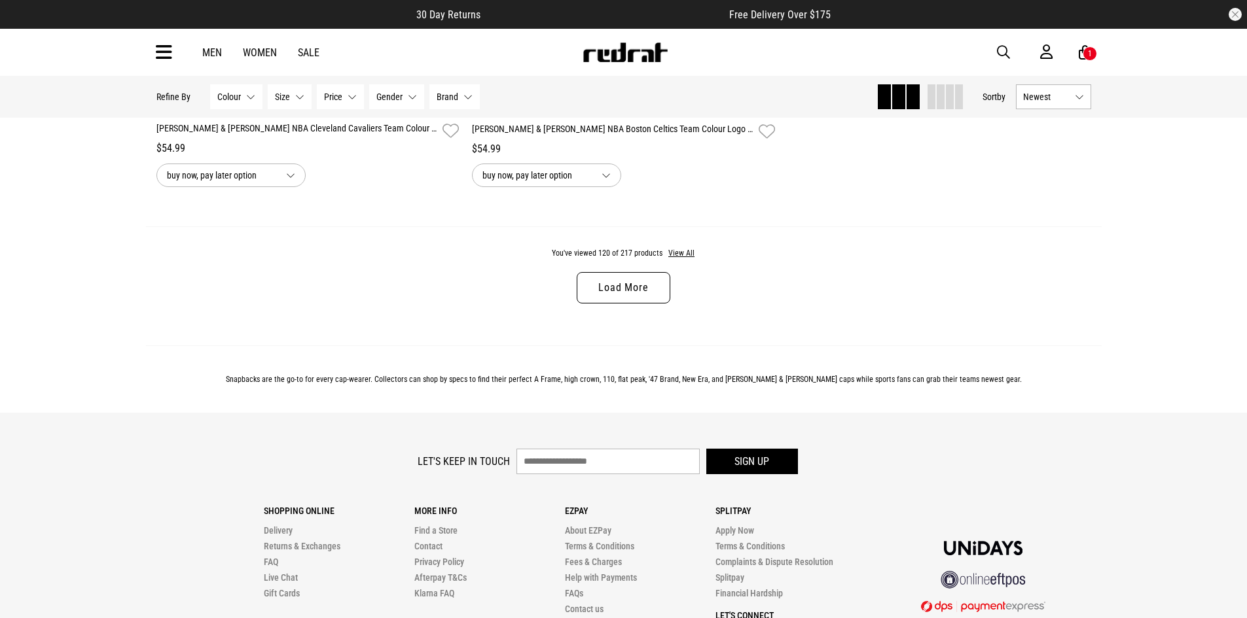
scroll to position [20875, 0]
click at [630, 303] on link "Load More" at bounding box center [623, 287] width 93 height 31
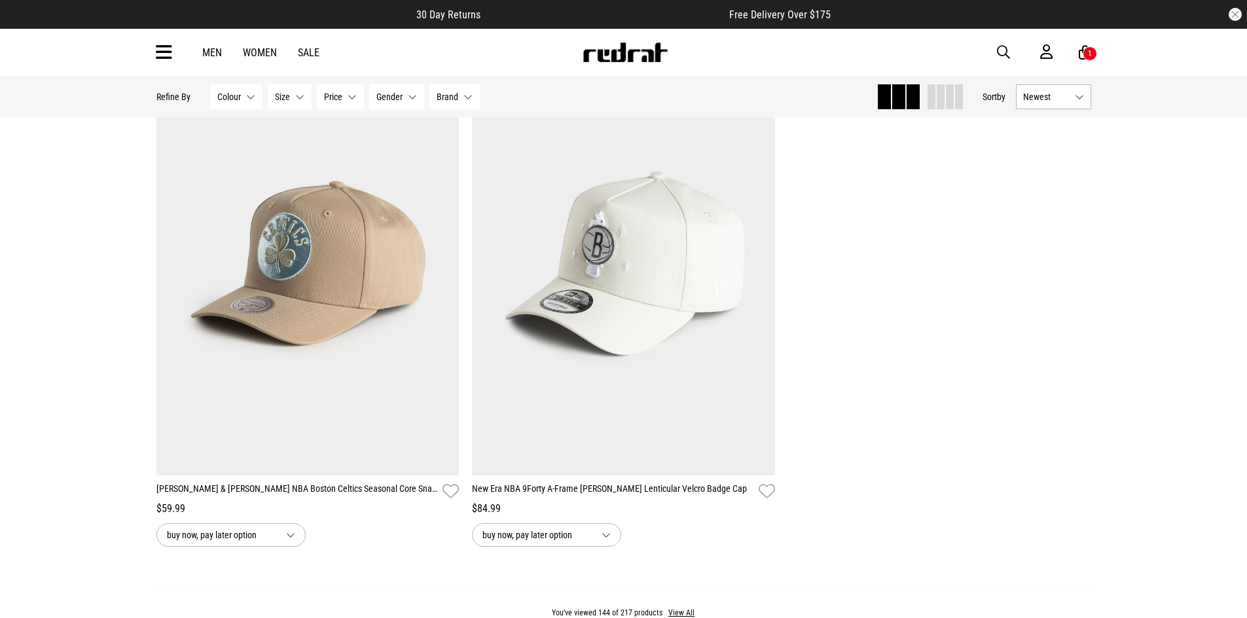
scroll to position [24998, 0]
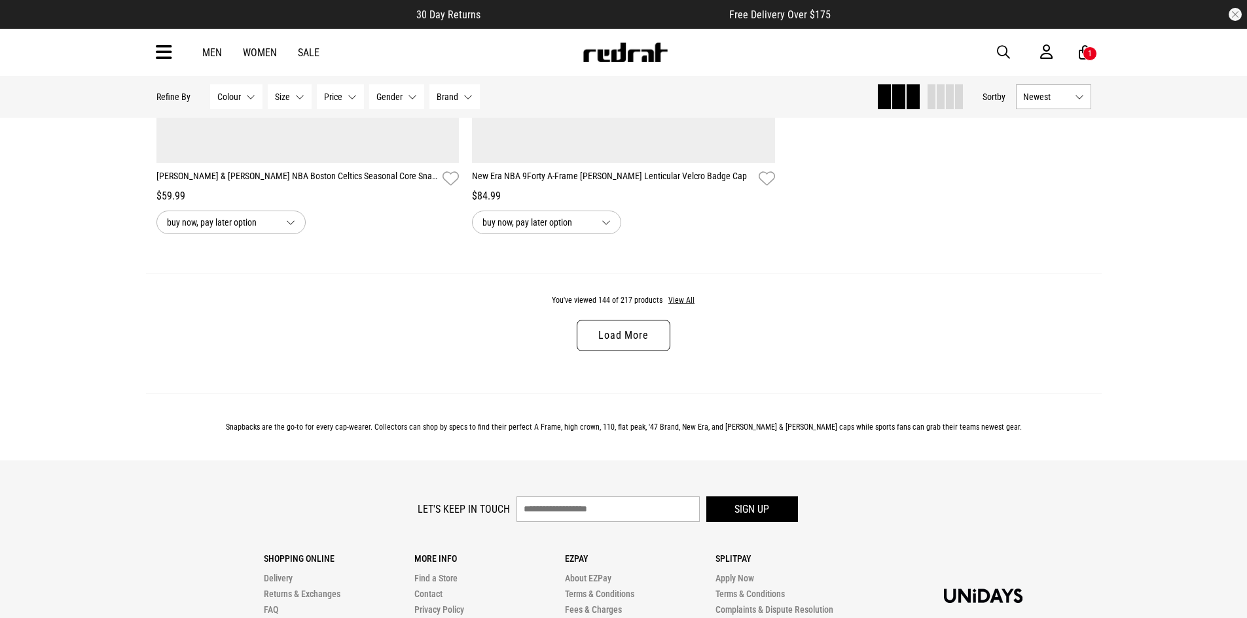
click at [620, 351] on link "Load More" at bounding box center [623, 335] width 93 height 31
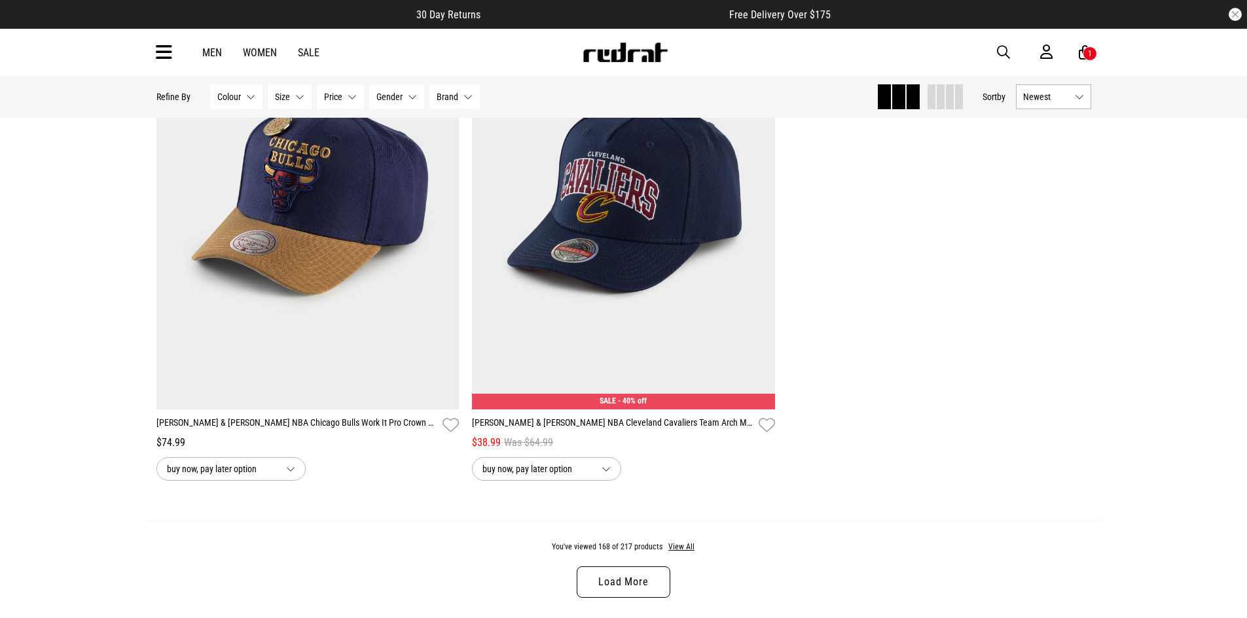
scroll to position [29120, 0]
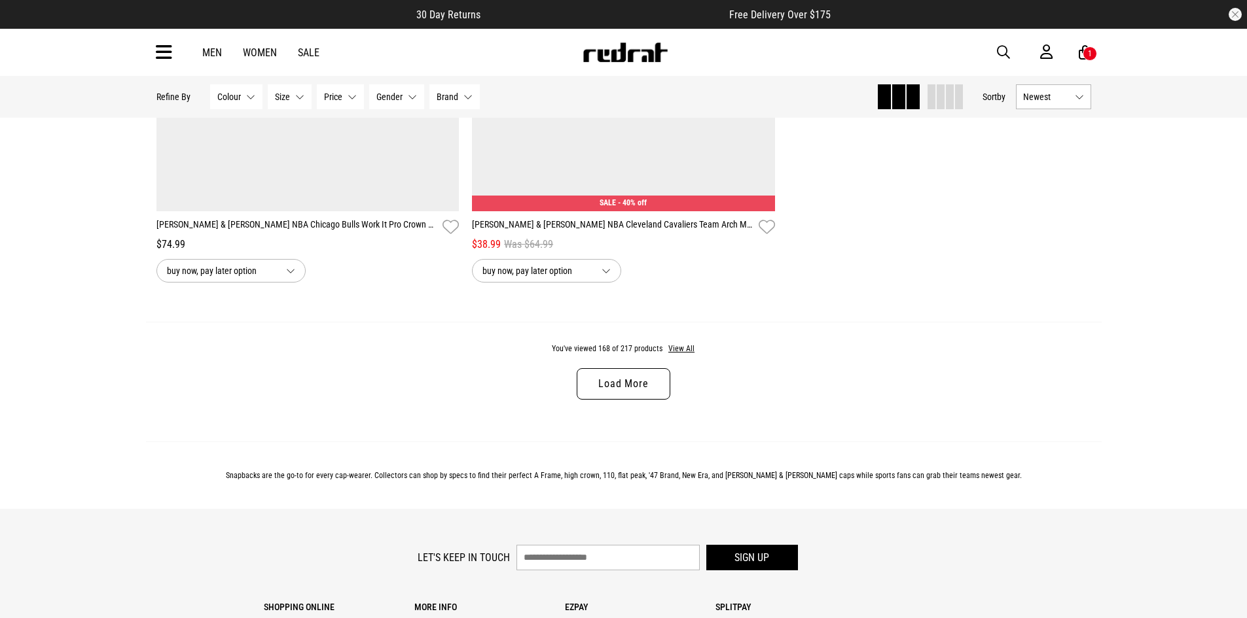
click at [613, 400] on link "Load More" at bounding box center [623, 383] width 93 height 31
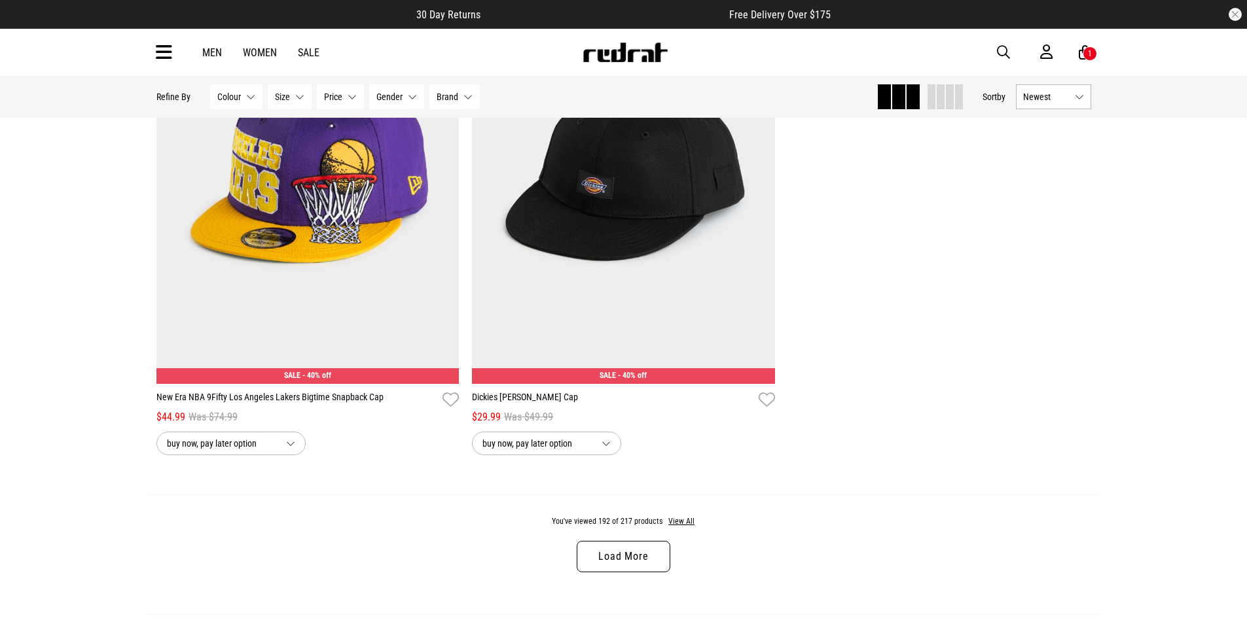
scroll to position [33243, 0]
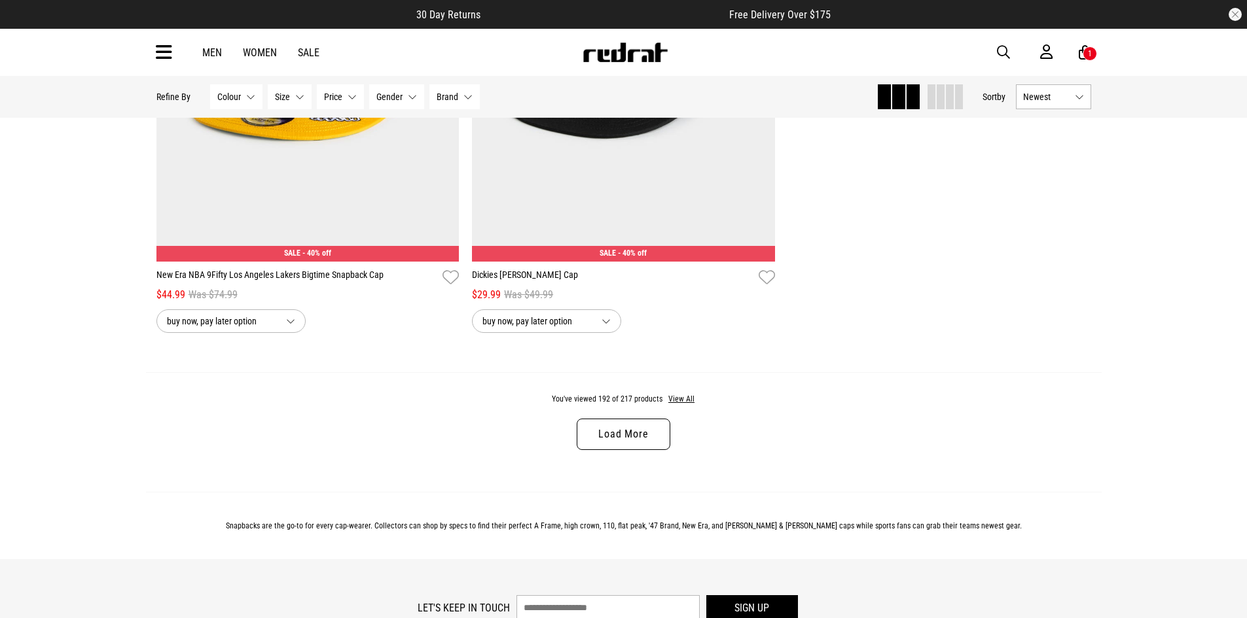
click at [643, 450] on link "Load More" at bounding box center [623, 434] width 93 height 31
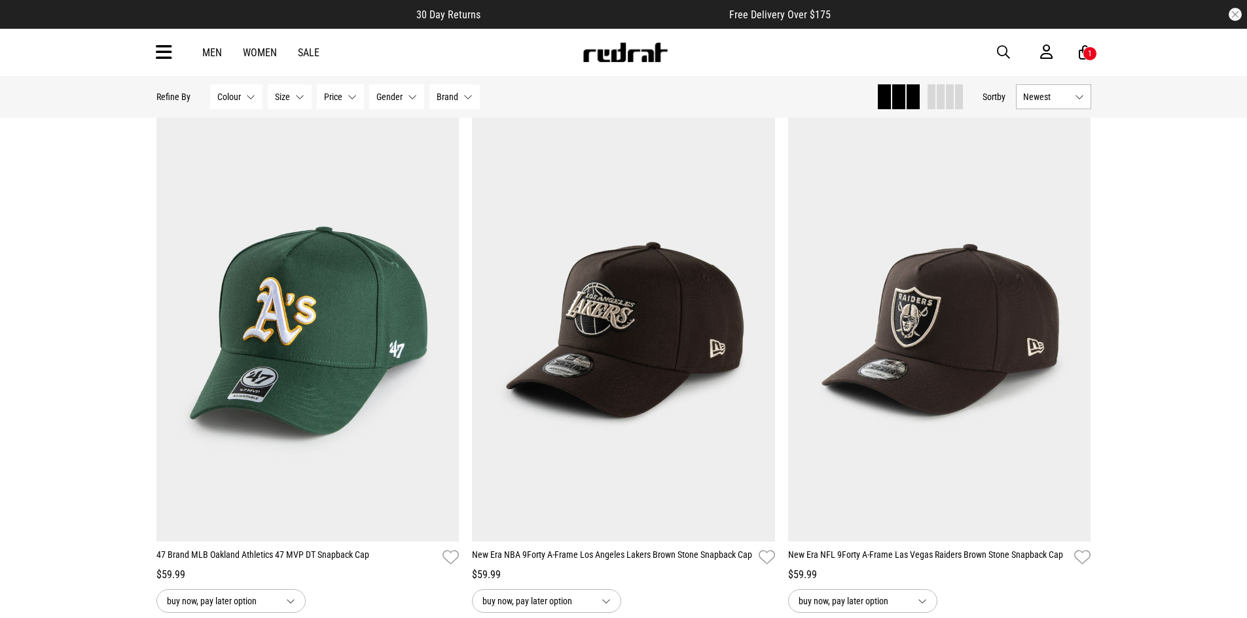
scroll to position [35599, 0]
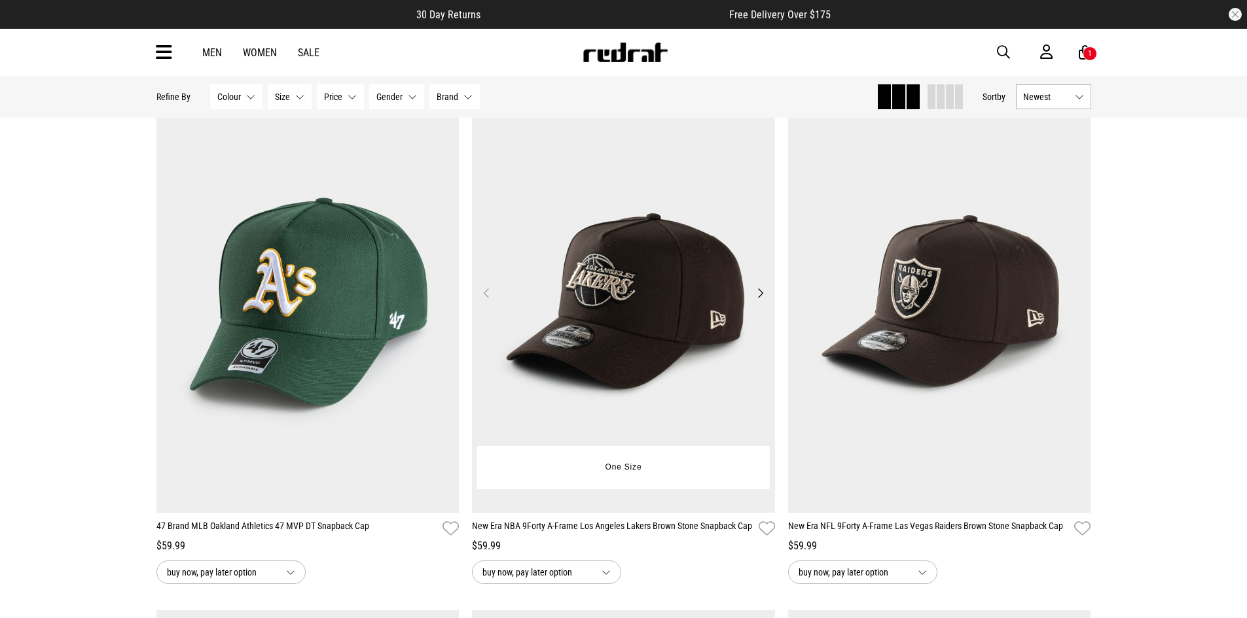
click at [761, 301] on button "Next" at bounding box center [760, 293] width 16 height 16
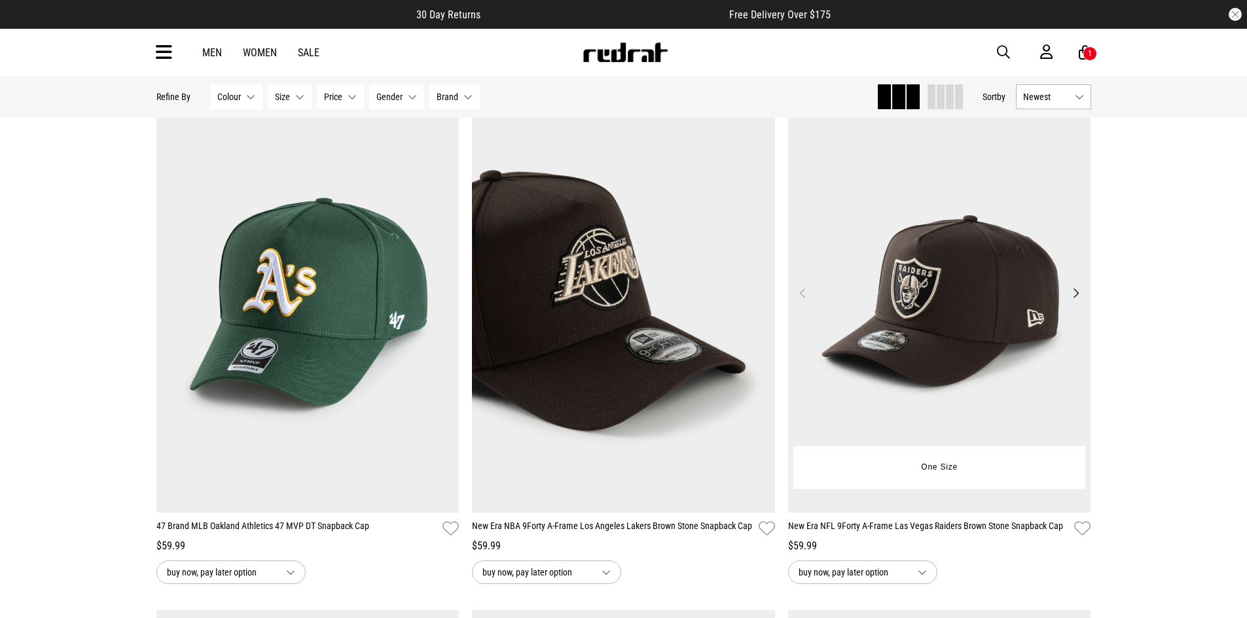
click at [1070, 301] on button "Next" at bounding box center [1075, 293] width 16 height 16
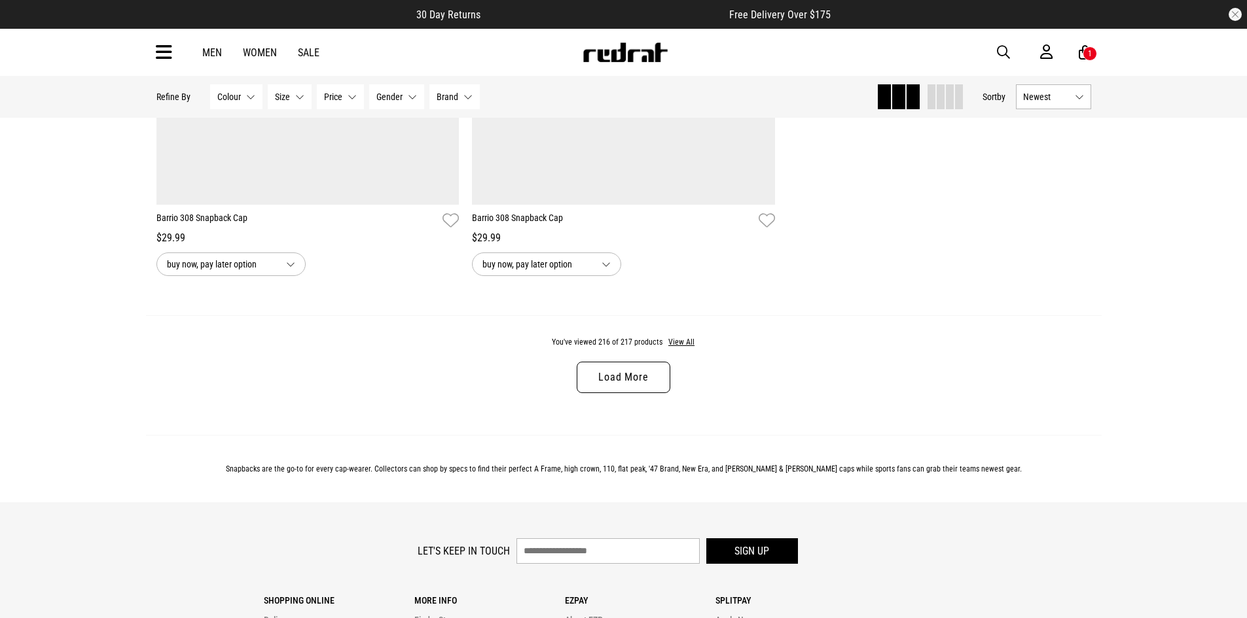
scroll to position [37497, 0]
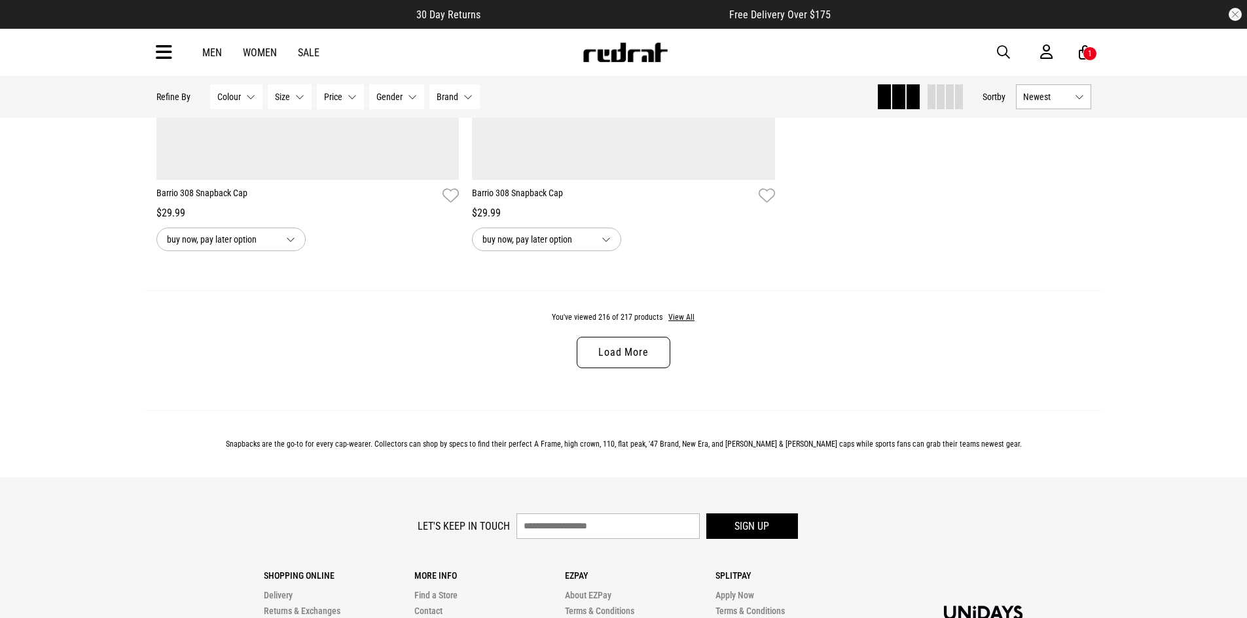
click at [628, 368] on link "Load More" at bounding box center [623, 352] width 93 height 31
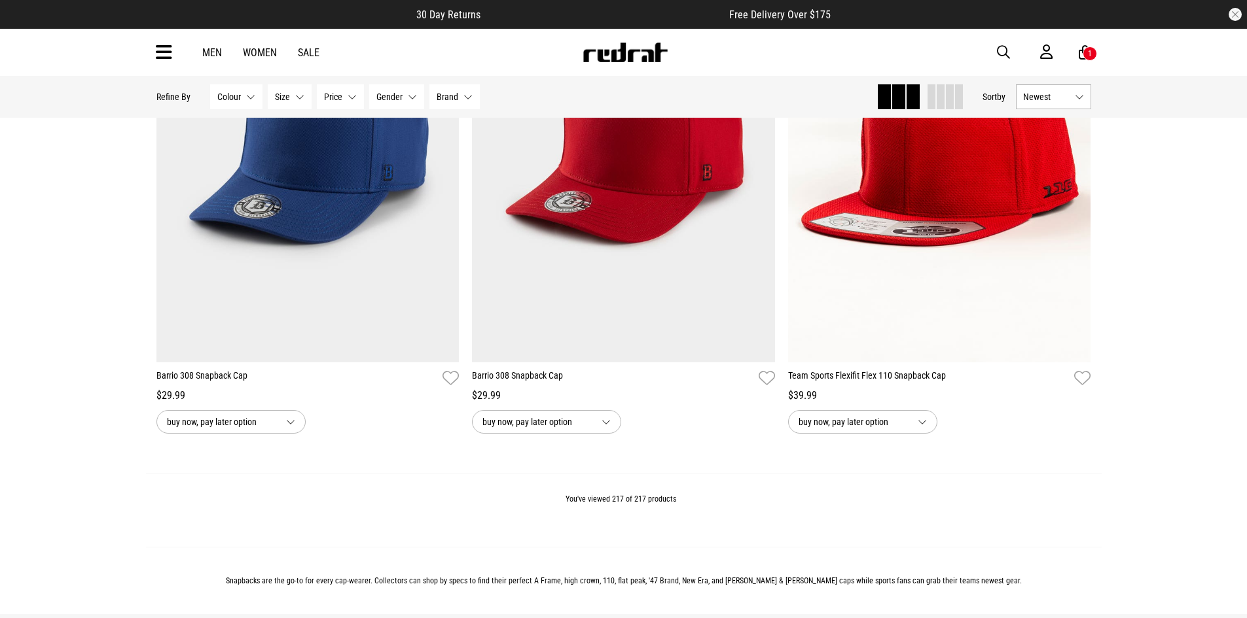
scroll to position [37300, 0]
